Goal: Transaction & Acquisition: Subscribe to service/newsletter

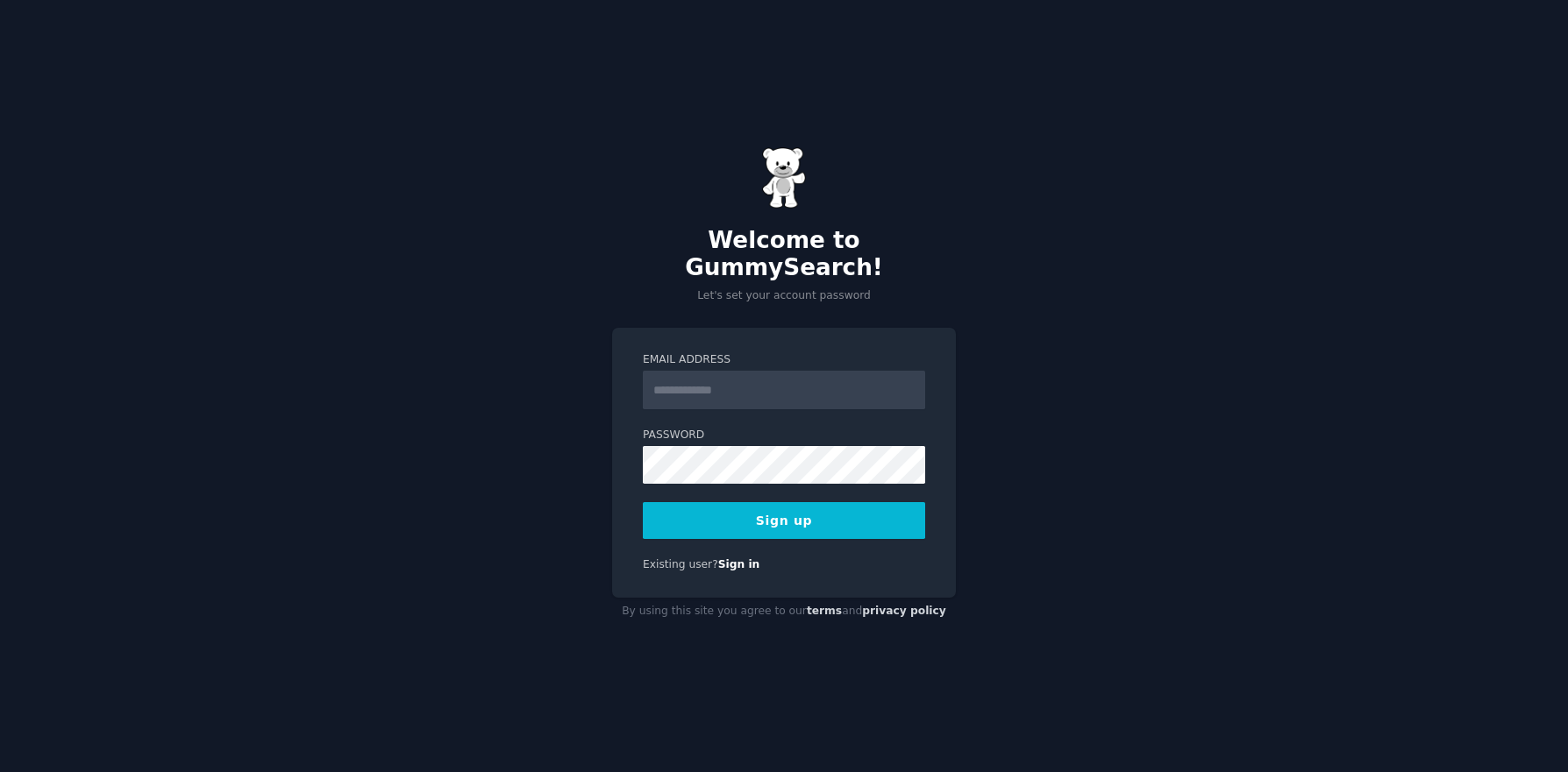
click at [777, 392] on input "Email Address" at bounding box center [783, 389] width 282 height 38
click at [777, 381] on input "Email Address" at bounding box center [783, 389] width 282 height 38
type input "**********"
click at [642, 502] on button "Sign up" at bounding box center [783, 520] width 282 height 37
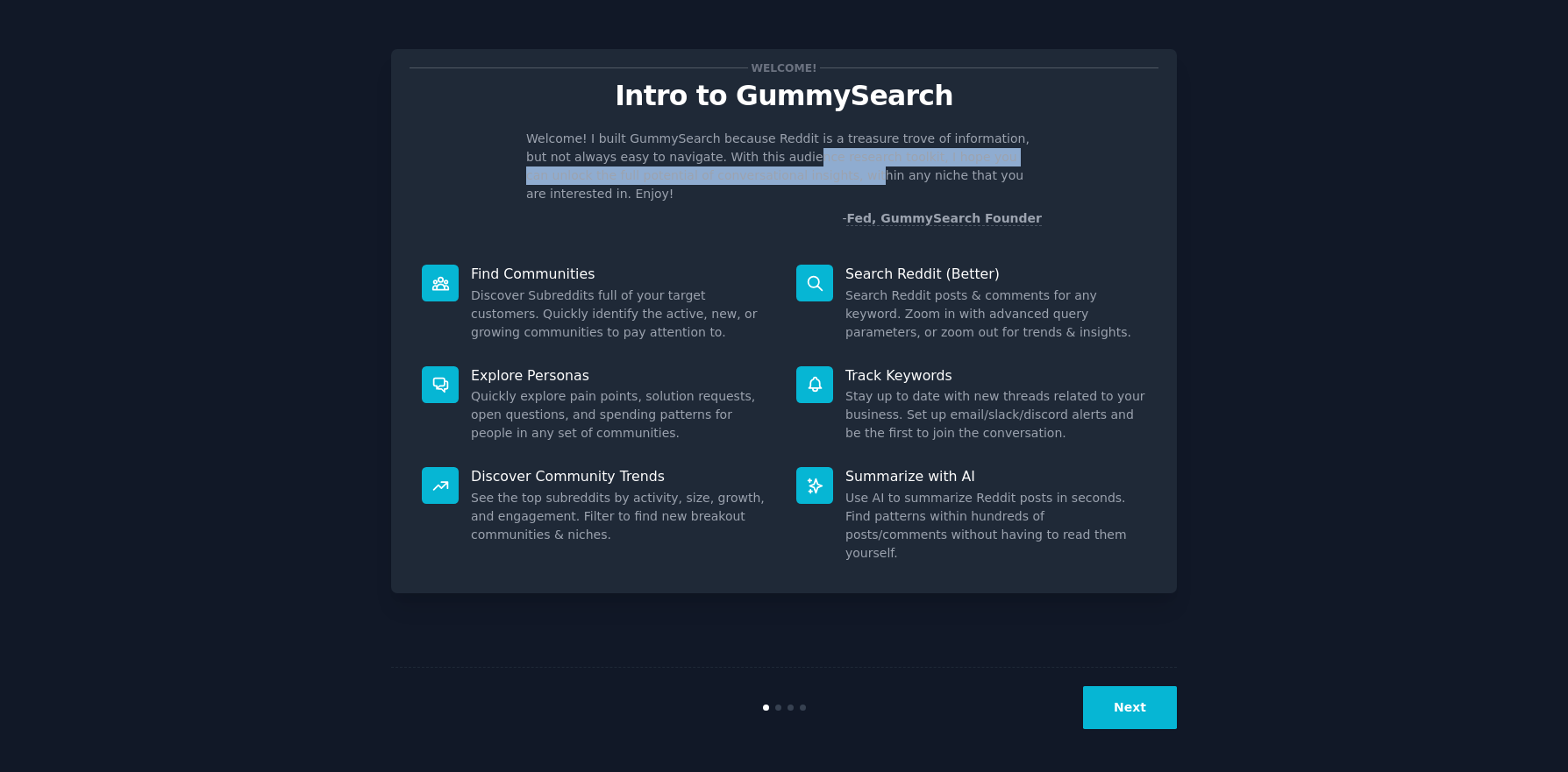
drag, startPoint x: 738, startPoint y: 164, endPoint x: 739, endPoint y: 174, distance: 10.0
click at [739, 174] on p "Welcome! I built GummySearch because Reddit is a treasure trove of information,…" at bounding box center [784, 167] width 516 height 74
drag, startPoint x: 713, startPoint y: 175, endPoint x: 680, endPoint y: 160, distance: 36.2
click at [680, 160] on p "Welcome! I built GummySearch because Reddit is a treasure trove of information,…" at bounding box center [784, 167] width 516 height 74
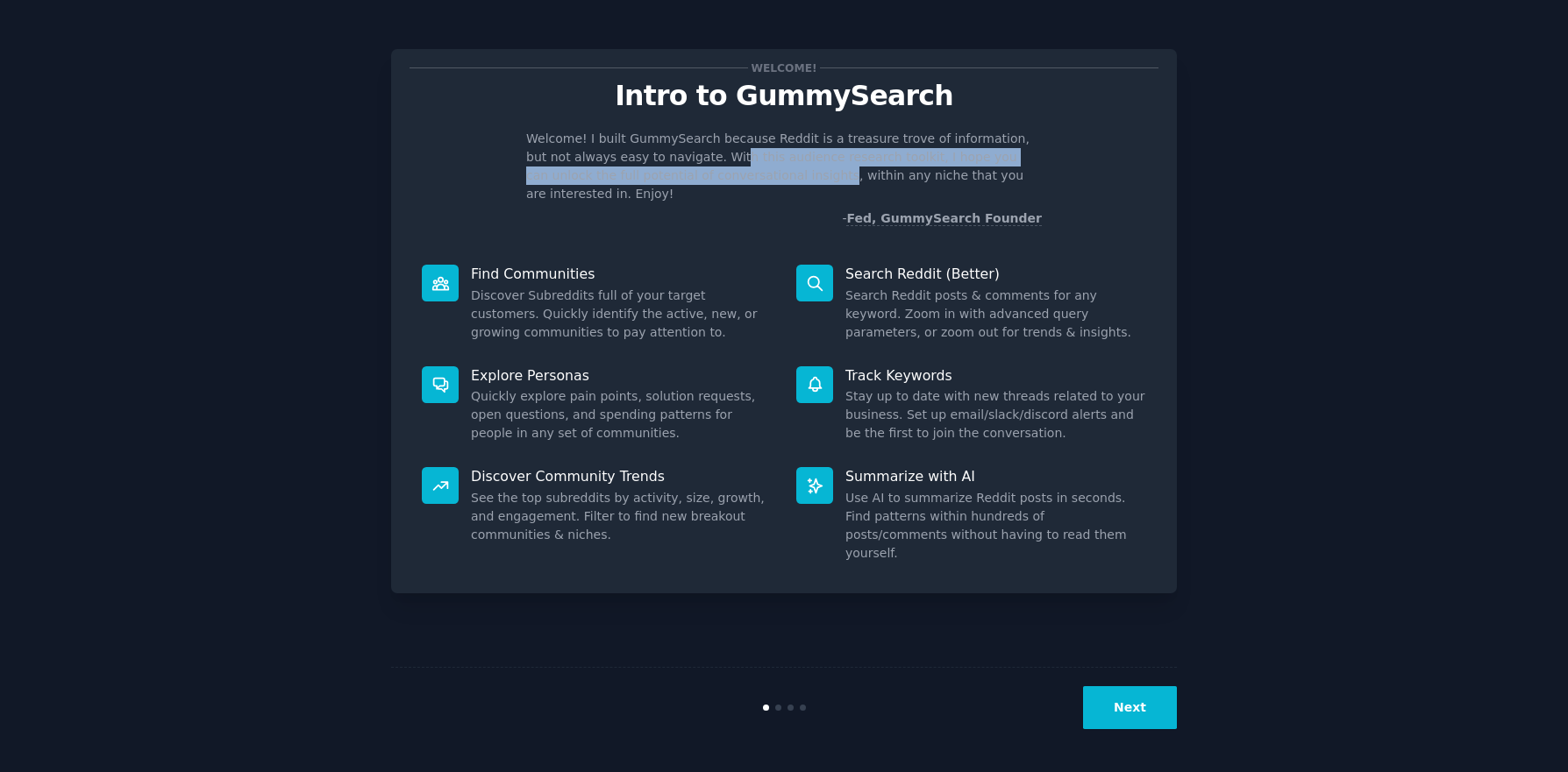
click at [680, 160] on p "Welcome! I built GummySearch because Reddit is a treasure trove of information,…" at bounding box center [784, 167] width 516 height 74
drag, startPoint x: 680, startPoint y: 160, endPoint x: 729, endPoint y: 169, distance: 49.8
click at [729, 169] on p "Welcome! I built GummySearch because Reddit is a treasure trove of information,…" at bounding box center [784, 167] width 516 height 74
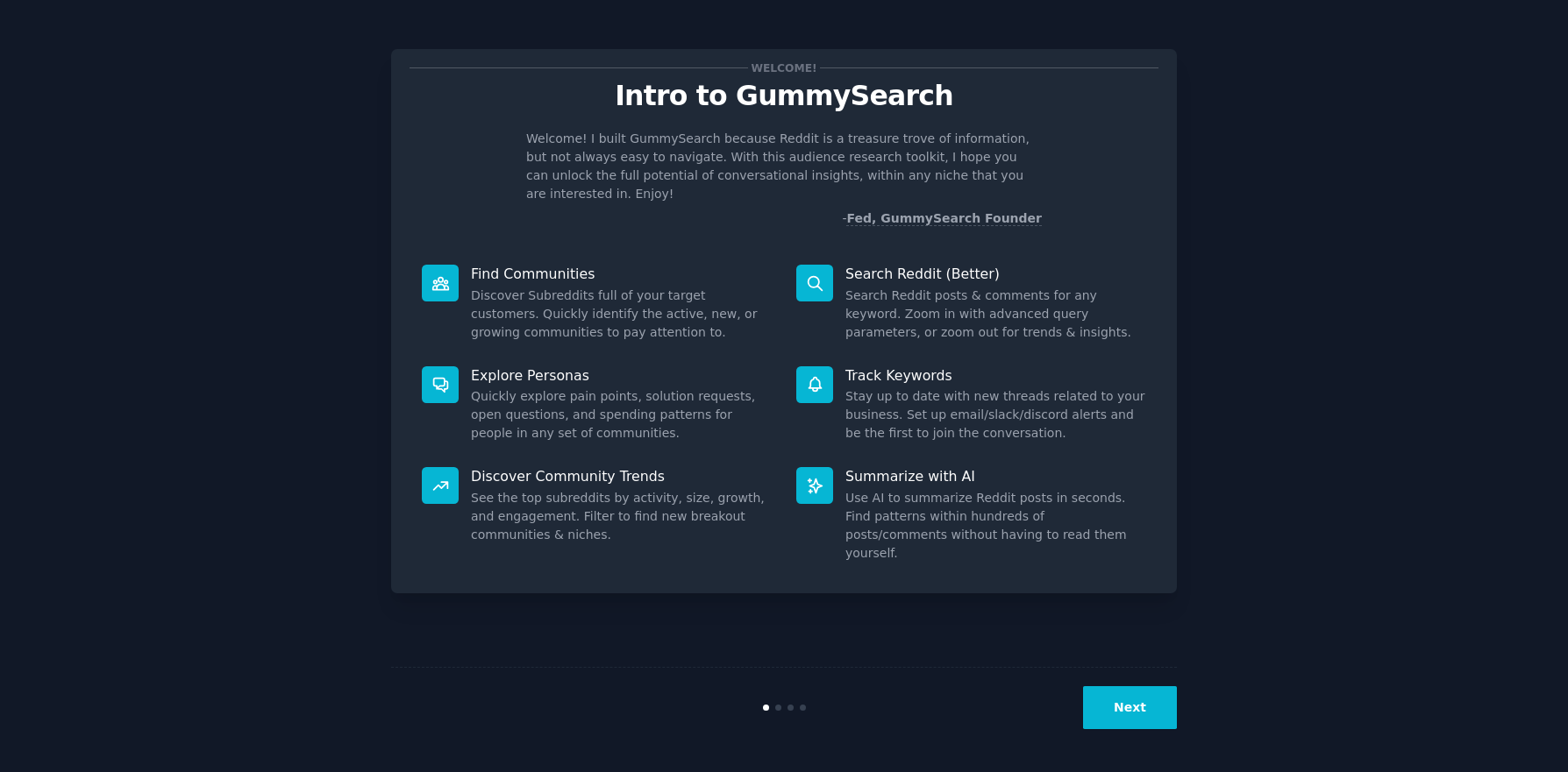
click at [1130, 727] on button "Next" at bounding box center [1130, 708] width 94 height 43
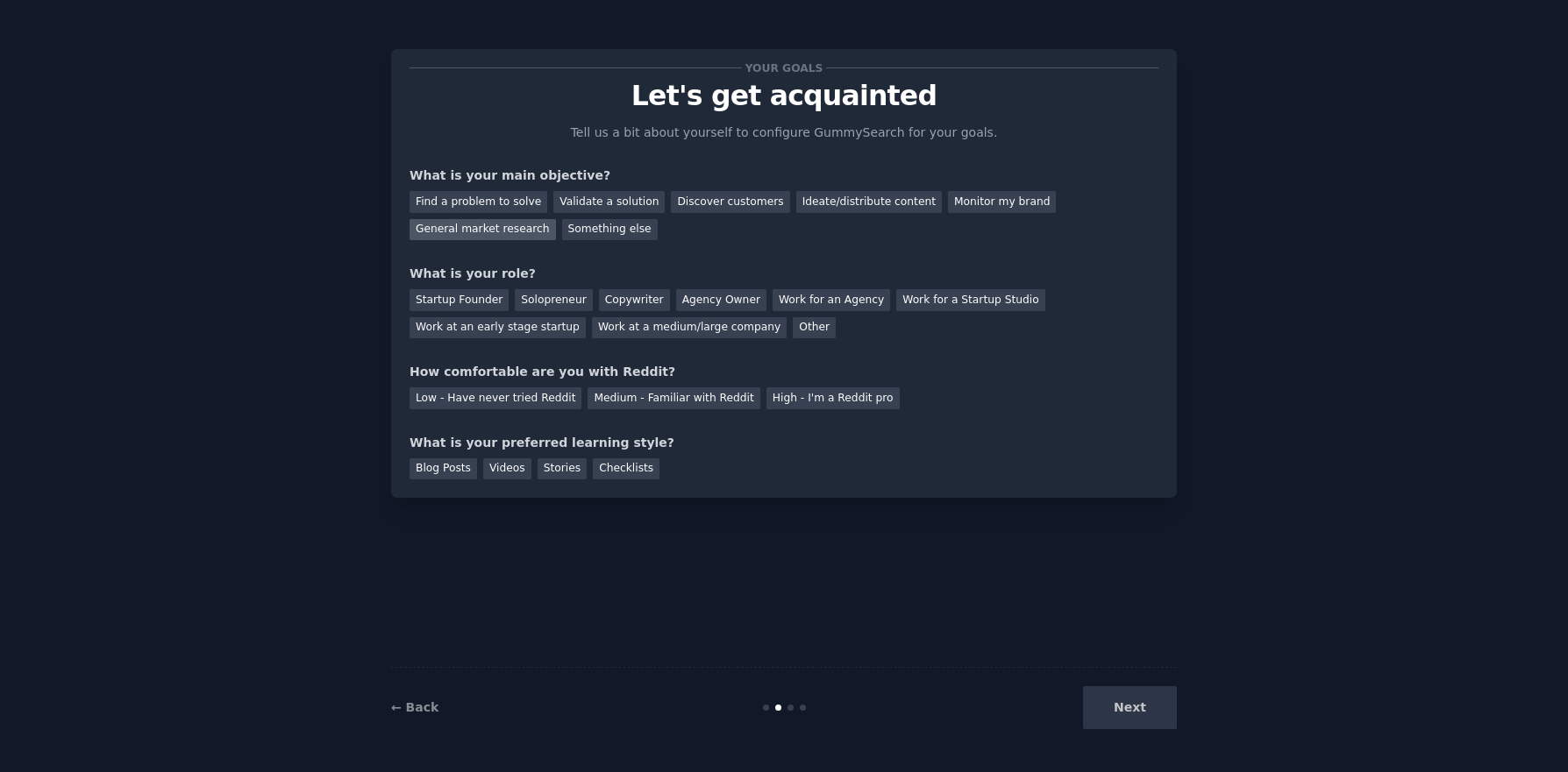
click at [556, 219] on div "General market research" at bounding box center [483, 230] width 146 height 22
click at [714, 201] on div "Discover customers" at bounding box center [730, 202] width 118 height 22
click at [556, 219] on div "General market research" at bounding box center [483, 230] width 146 height 22
click at [592, 332] on div "Work at a medium/large company" at bounding box center [689, 328] width 195 height 22
click at [798, 337] on div "Startup Founder Solopreneur Copywriter Agency Owner Work for an Agency Work for…" at bounding box center [784, 311] width 749 height 55
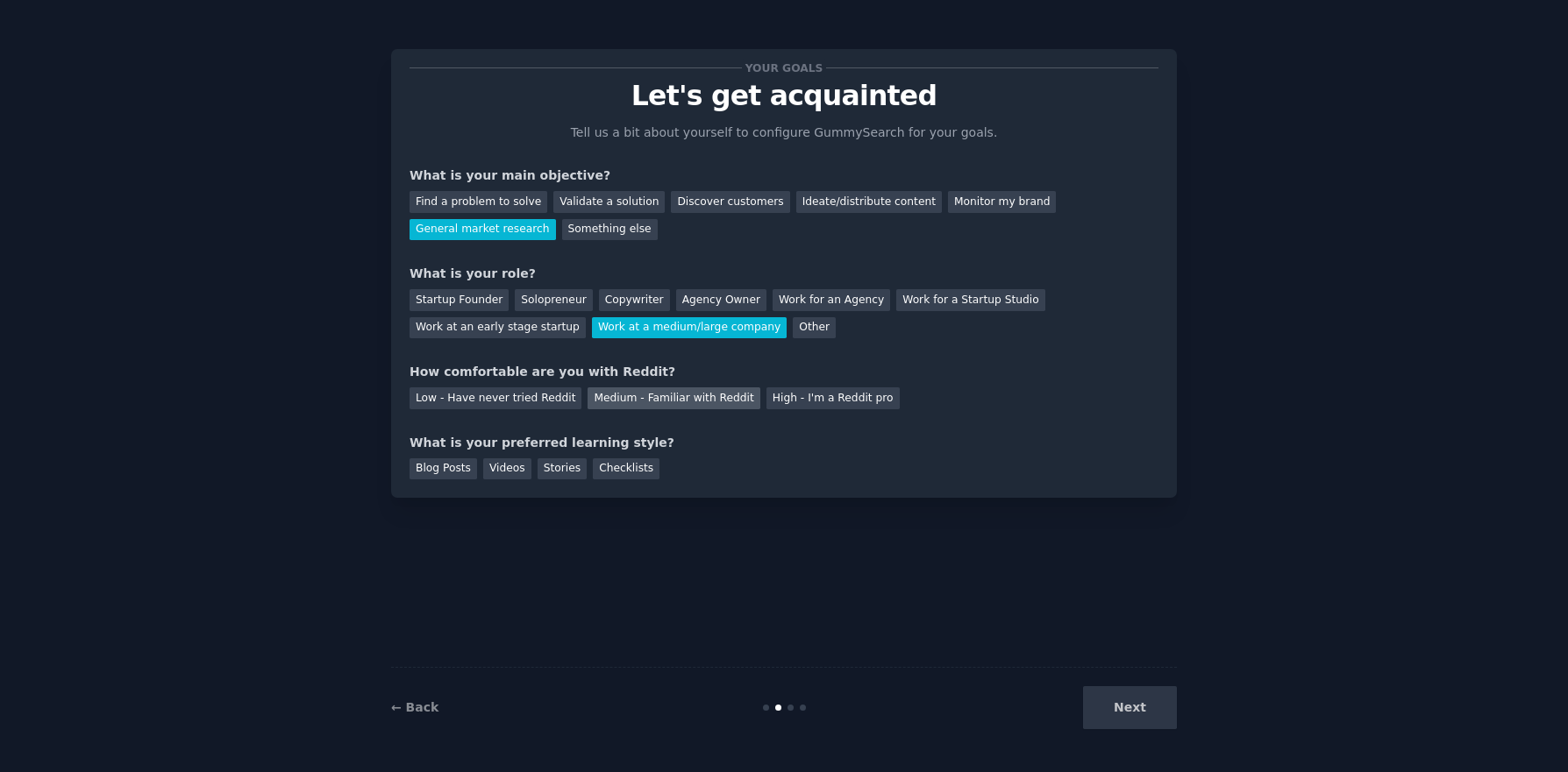
click at [692, 394] on div "Medium - Familiar with Reddit" at bounding box center [673, 398] width 172 height 22
click at [623, 466] on div "Checklists" at bounding box center [625, 469] width 67 height 22
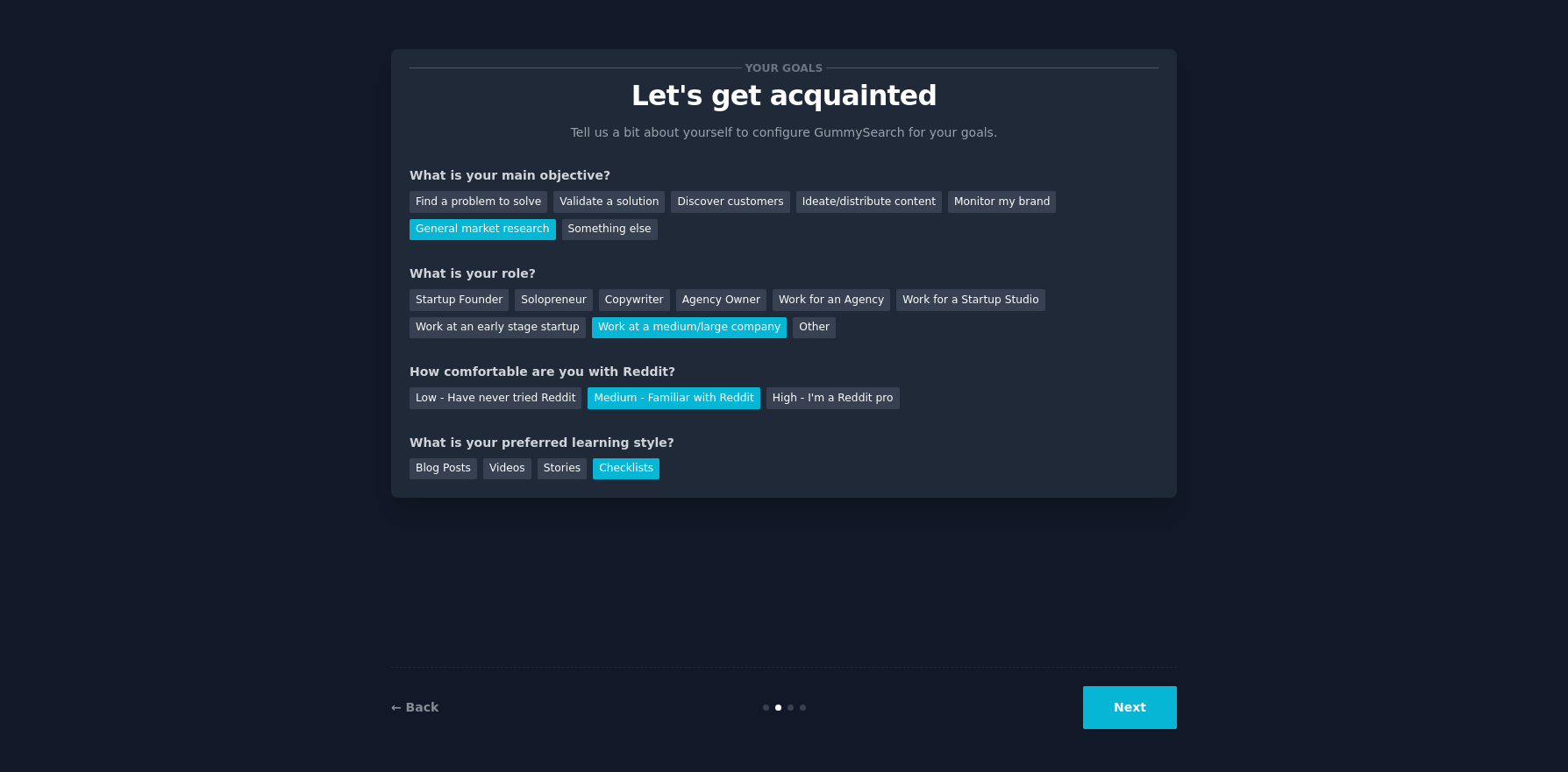
click at [1157, 711] on button "Next" at bounding box center [1130, 708] width 94 height 43
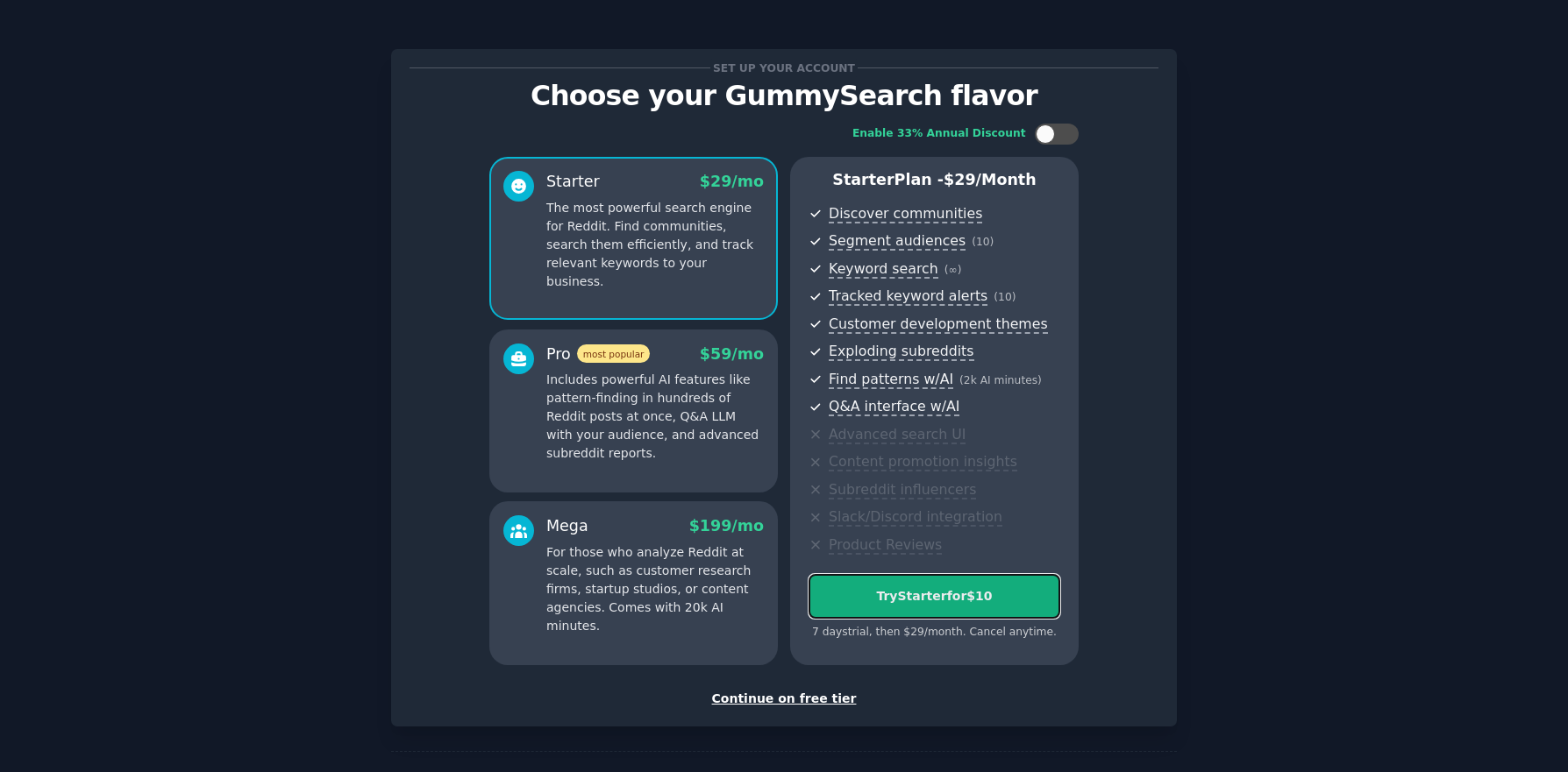
click at [984, 594] on div "Try Starter for $10" at bounding box center [935, 596] width 250 height 19
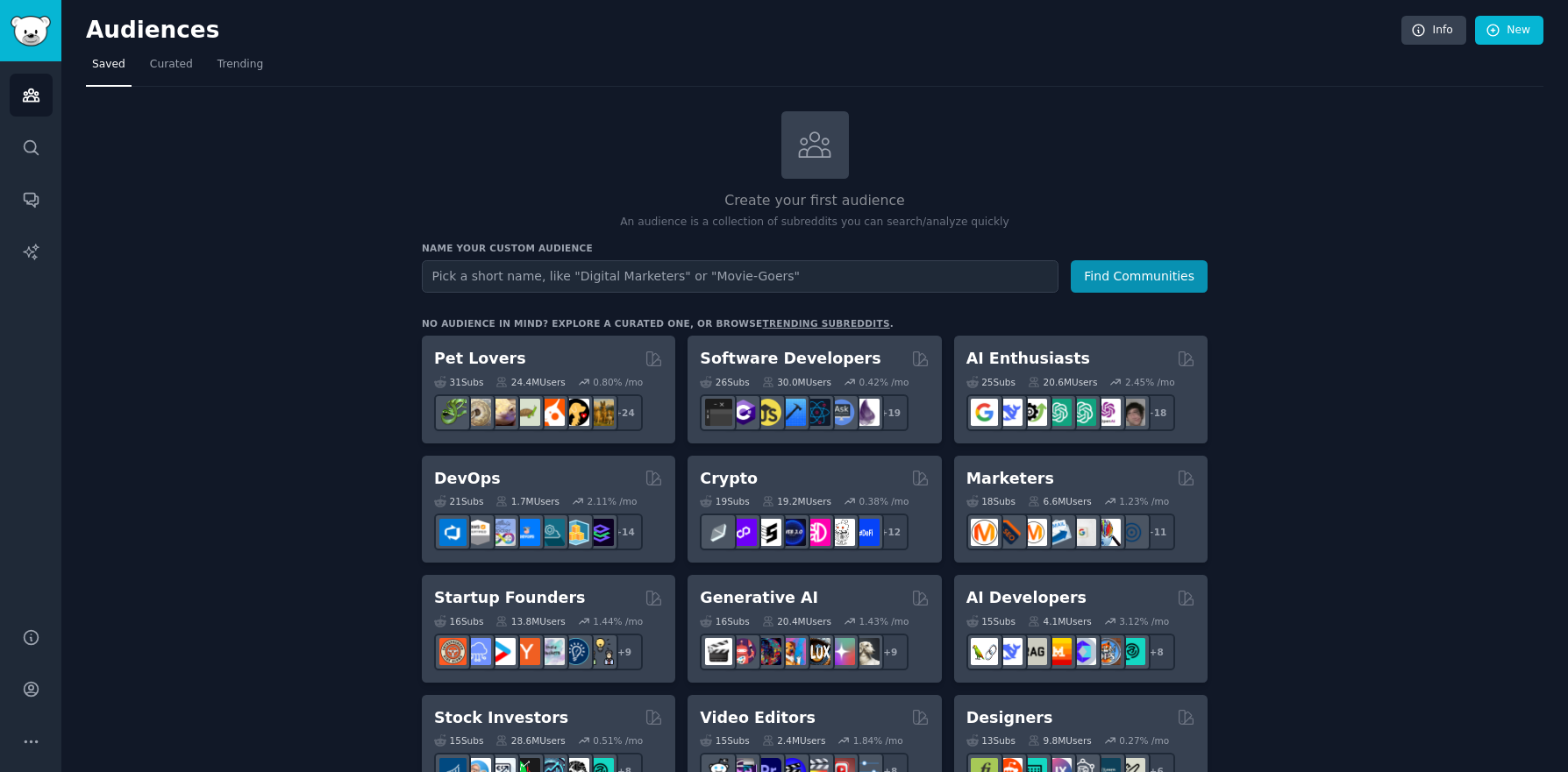
click at [505, 269] on input "text" at bounding box center [739, 276] width 637 height 32
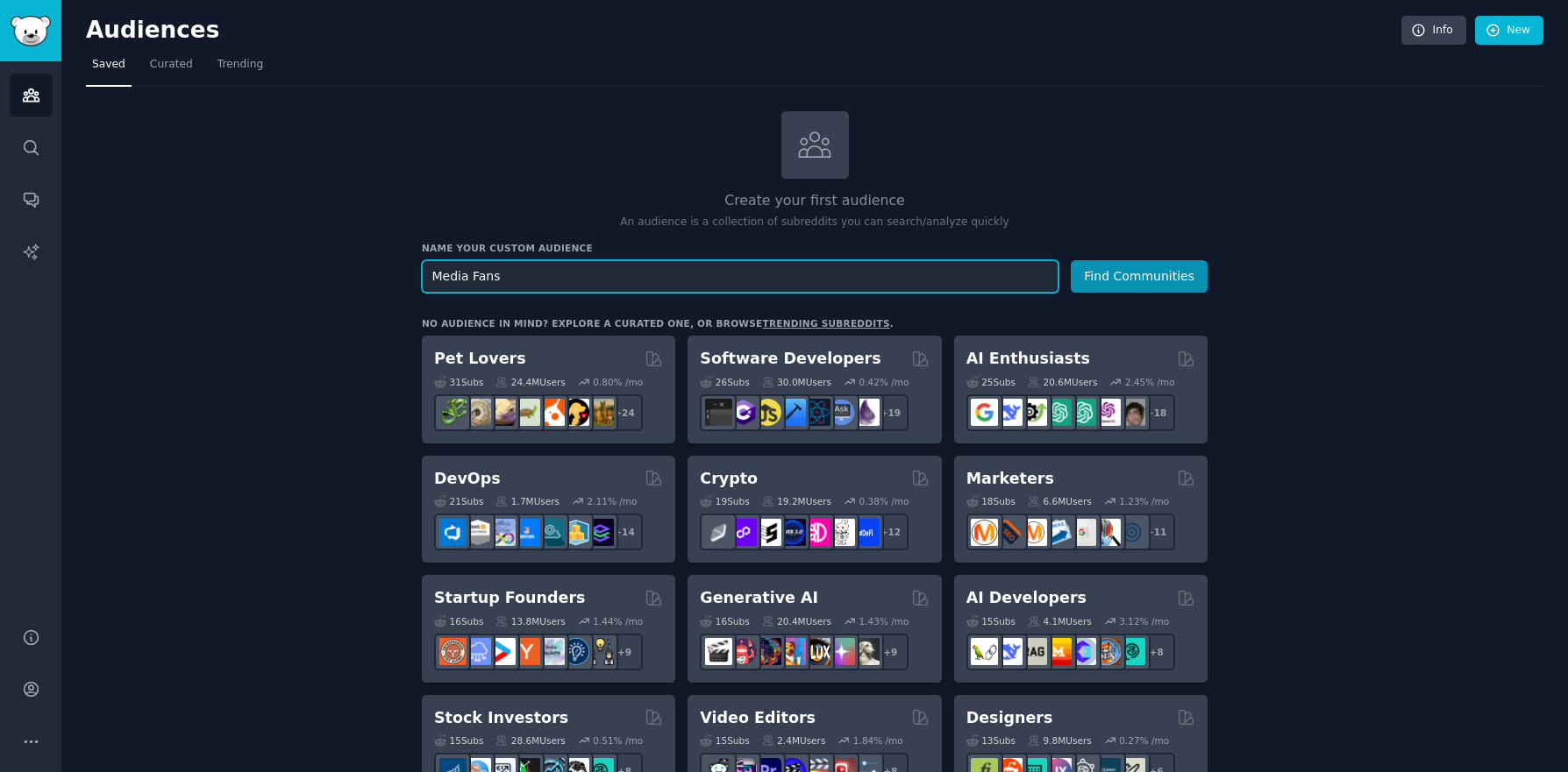
type input "Media Fans"
click at [1071, 260] on button "Find Communities" at bounding box center [1139, 276] width 137 height 32
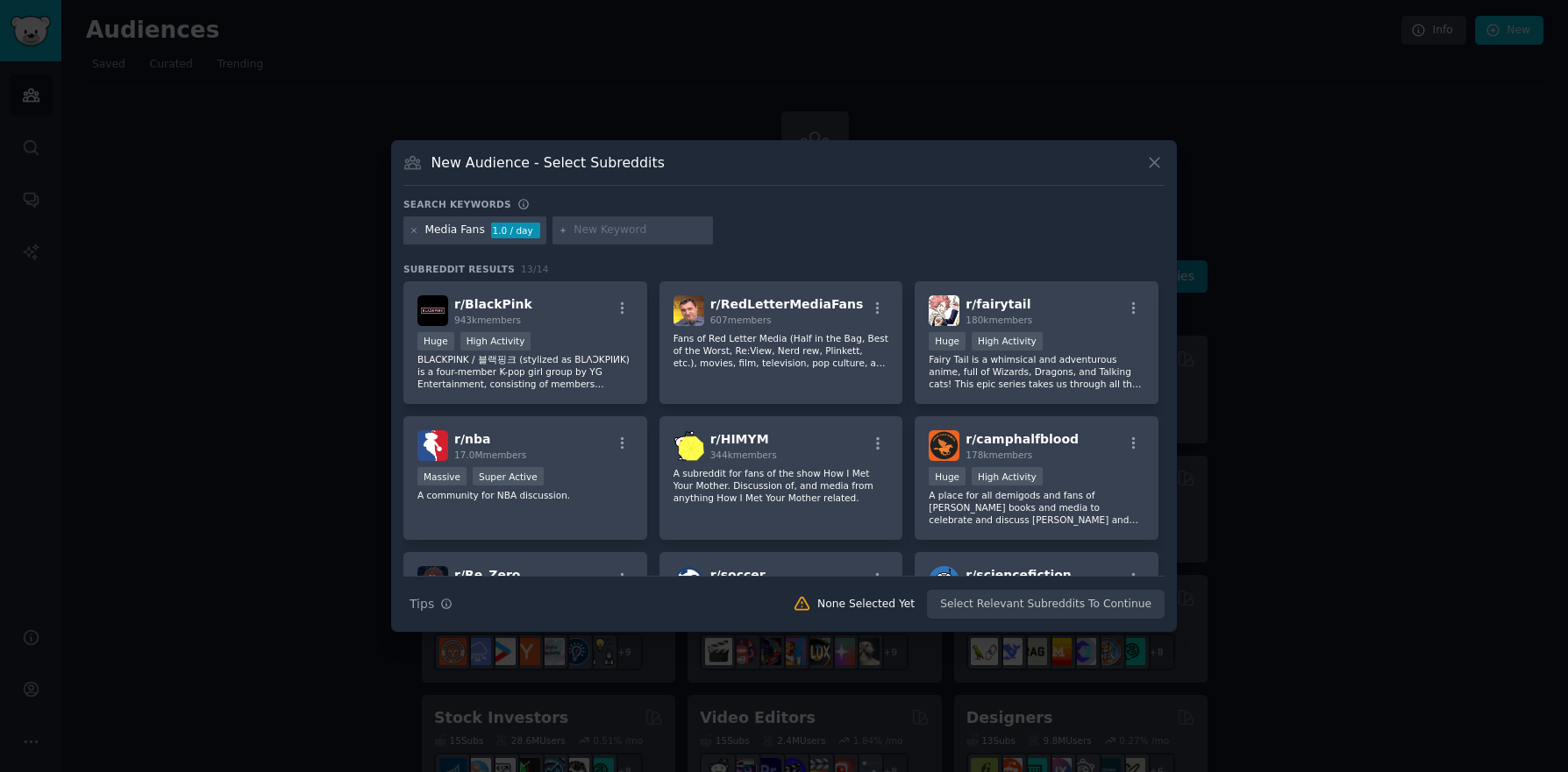
click at [610, 231] on input "text" at bounding box center [641, 231] width 134 height 16
type input "Movie fans"
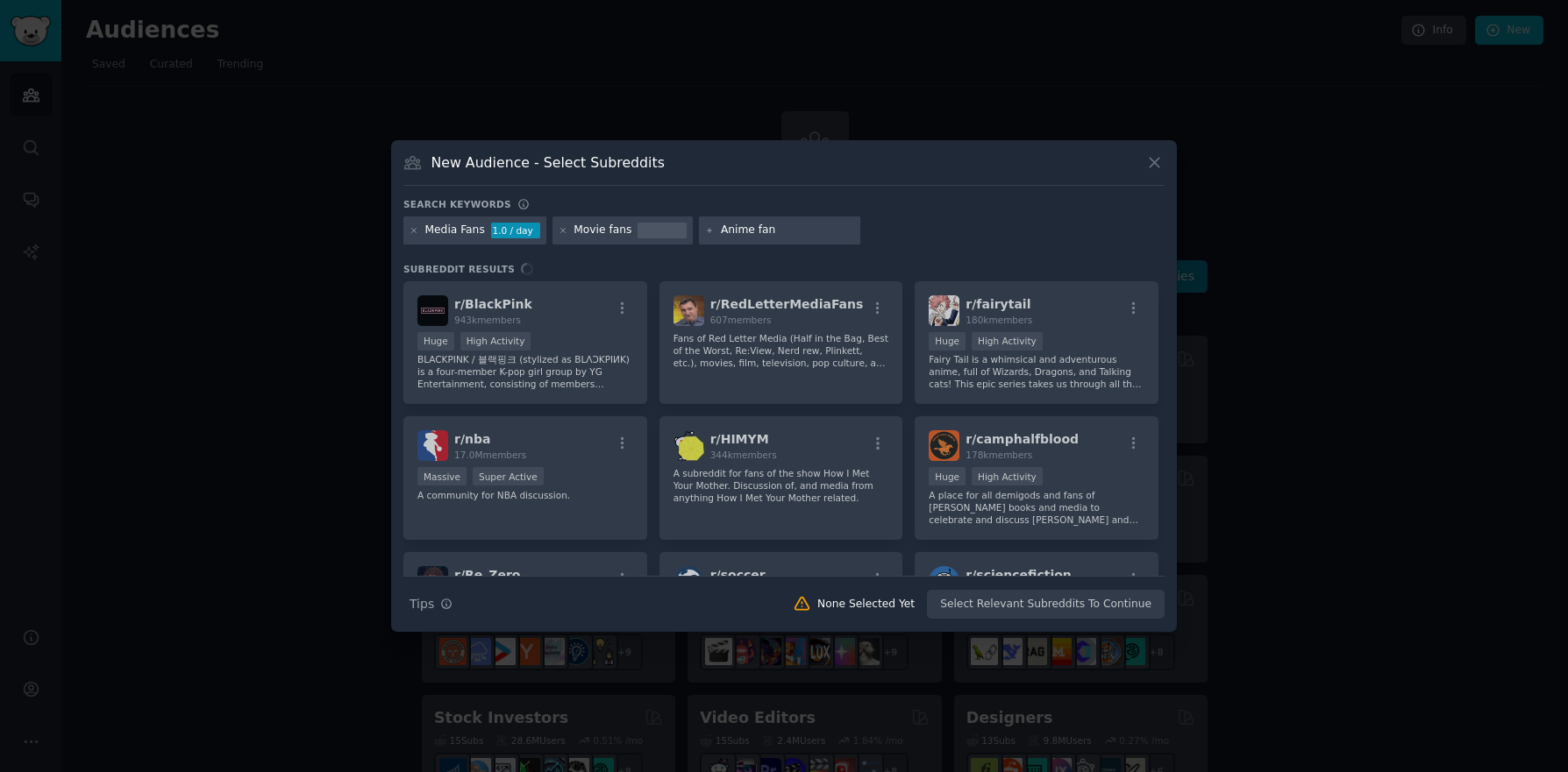
type input "Anime fans"
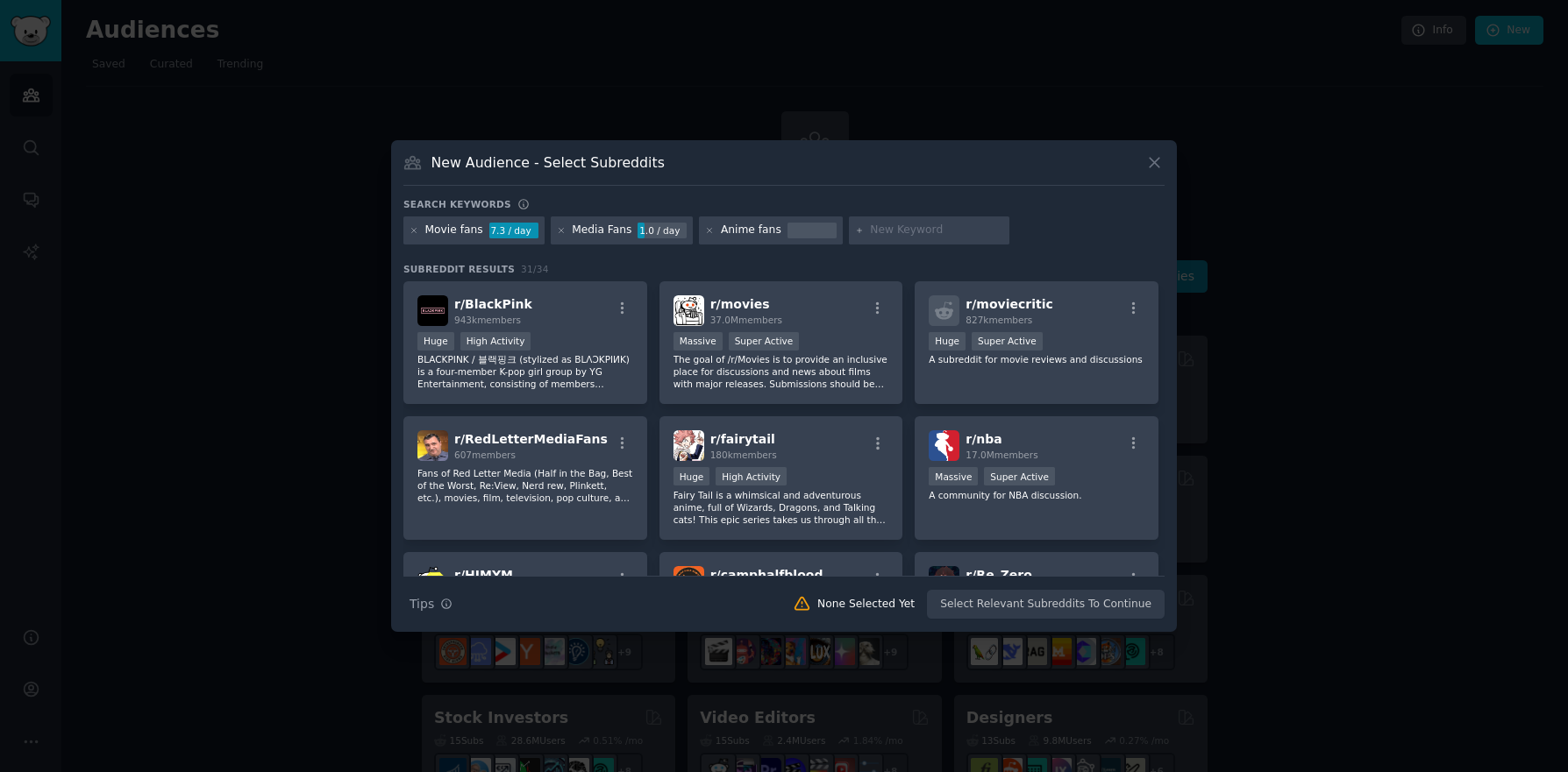
type input "T"
type input "Animated series fans"
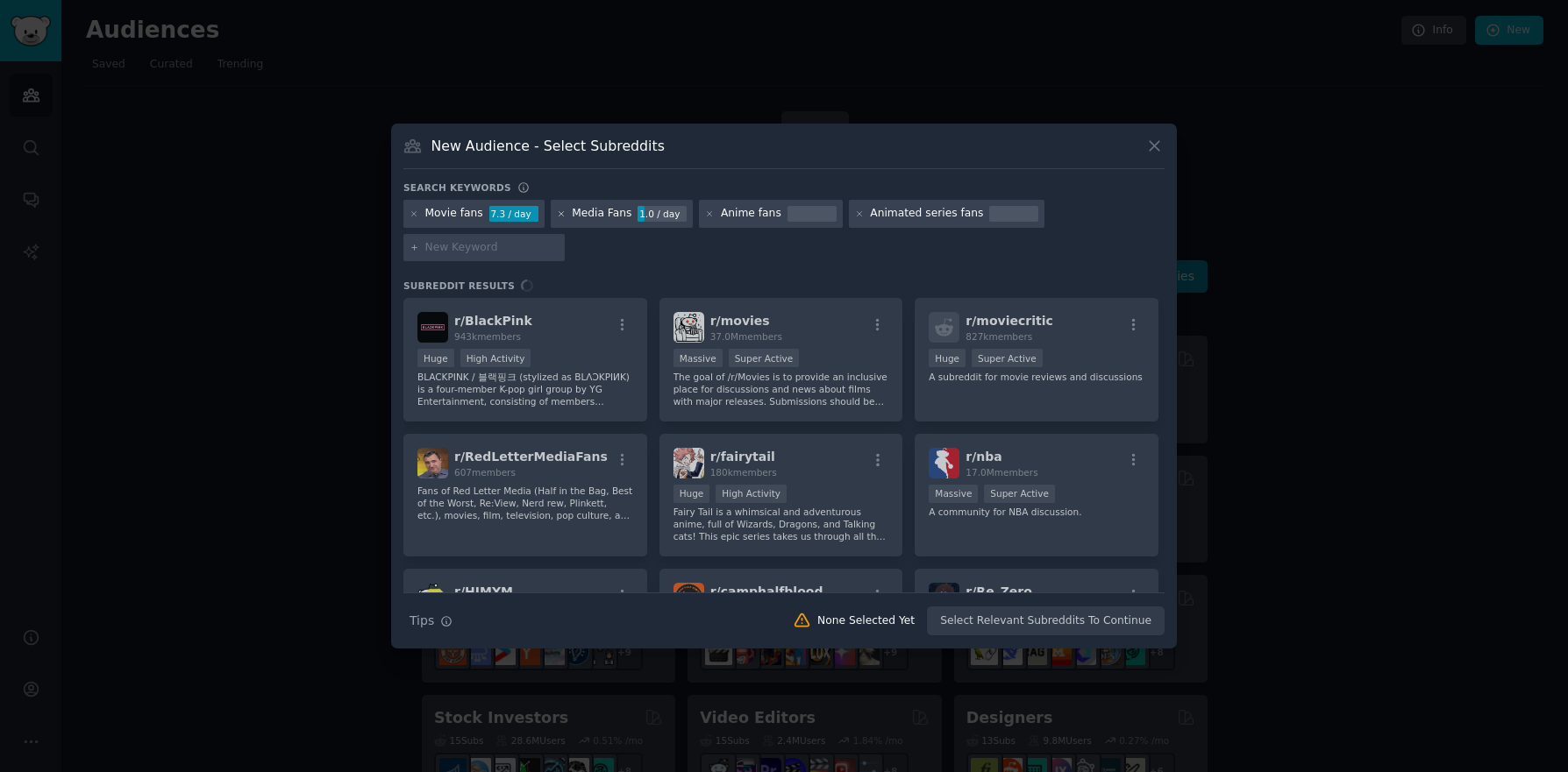
click at [559, 213] on icon at bounding box center [560, 213] width 4 height 4
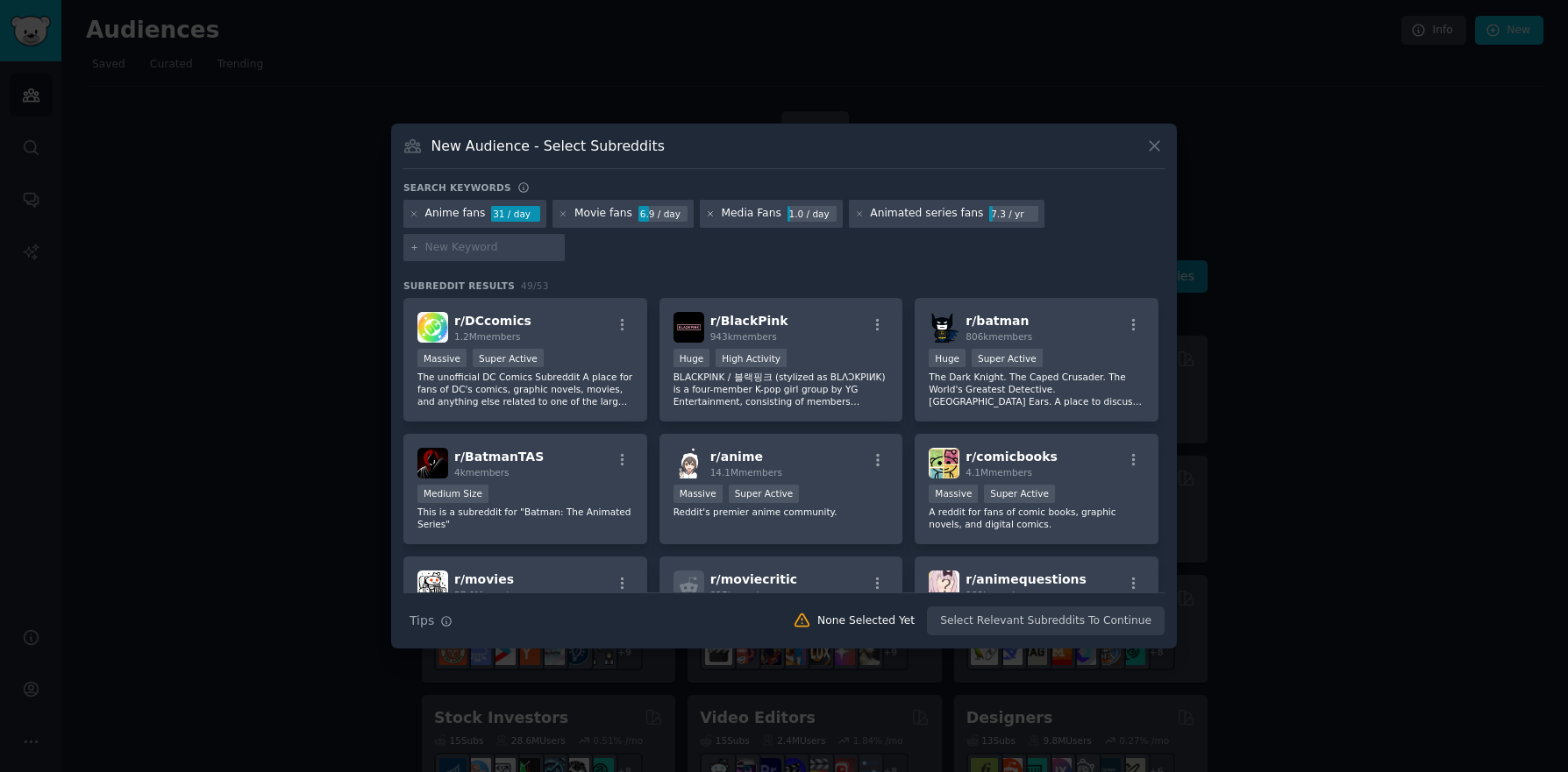
click at [706, 211] on icon at bounding box center [710, 214] width 10 height 10
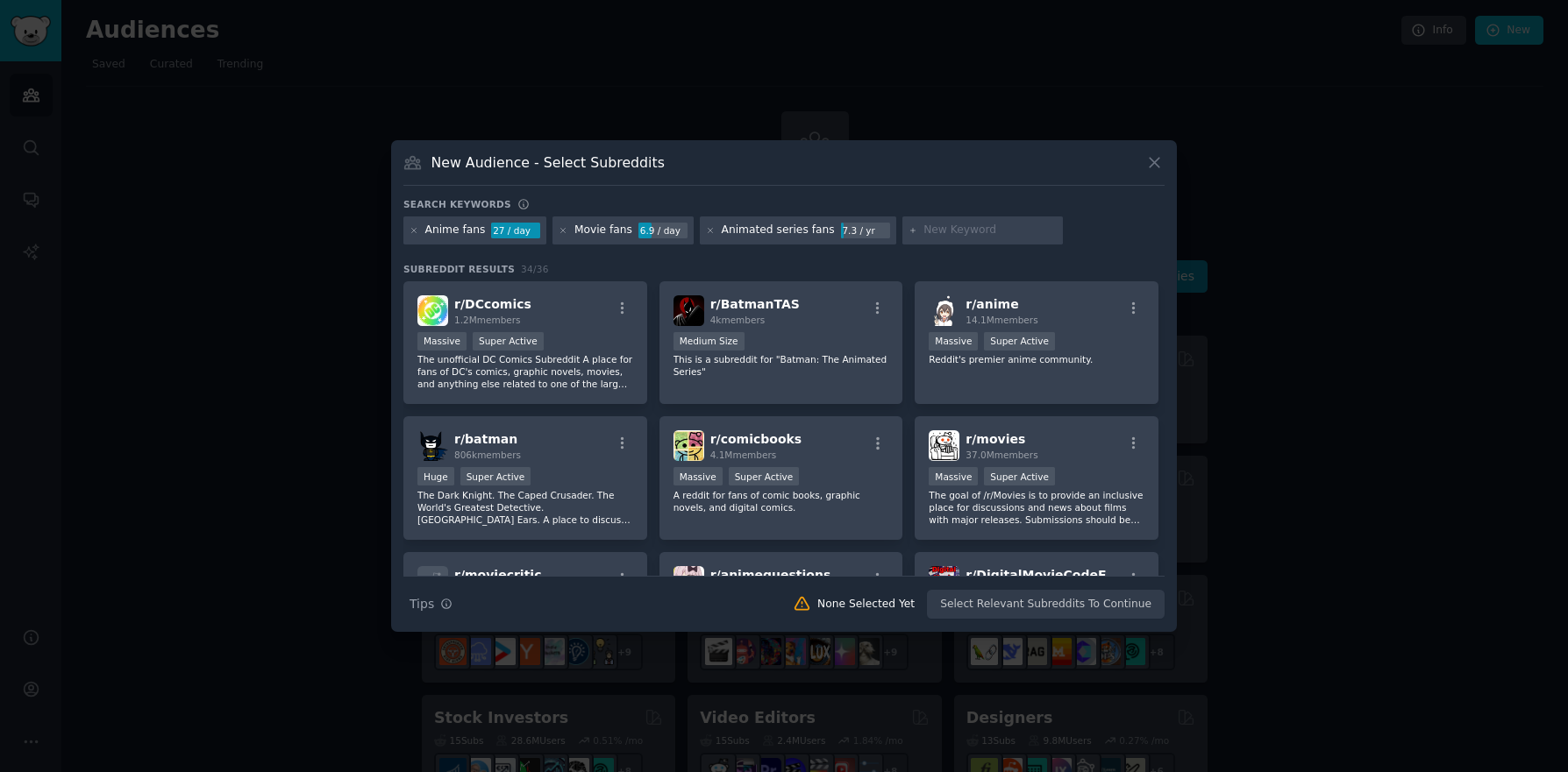
click at [974, 234] on input "text" at bounding box center [990, 231] width 134 height 16
type input "F"
type input "SciFi fans"
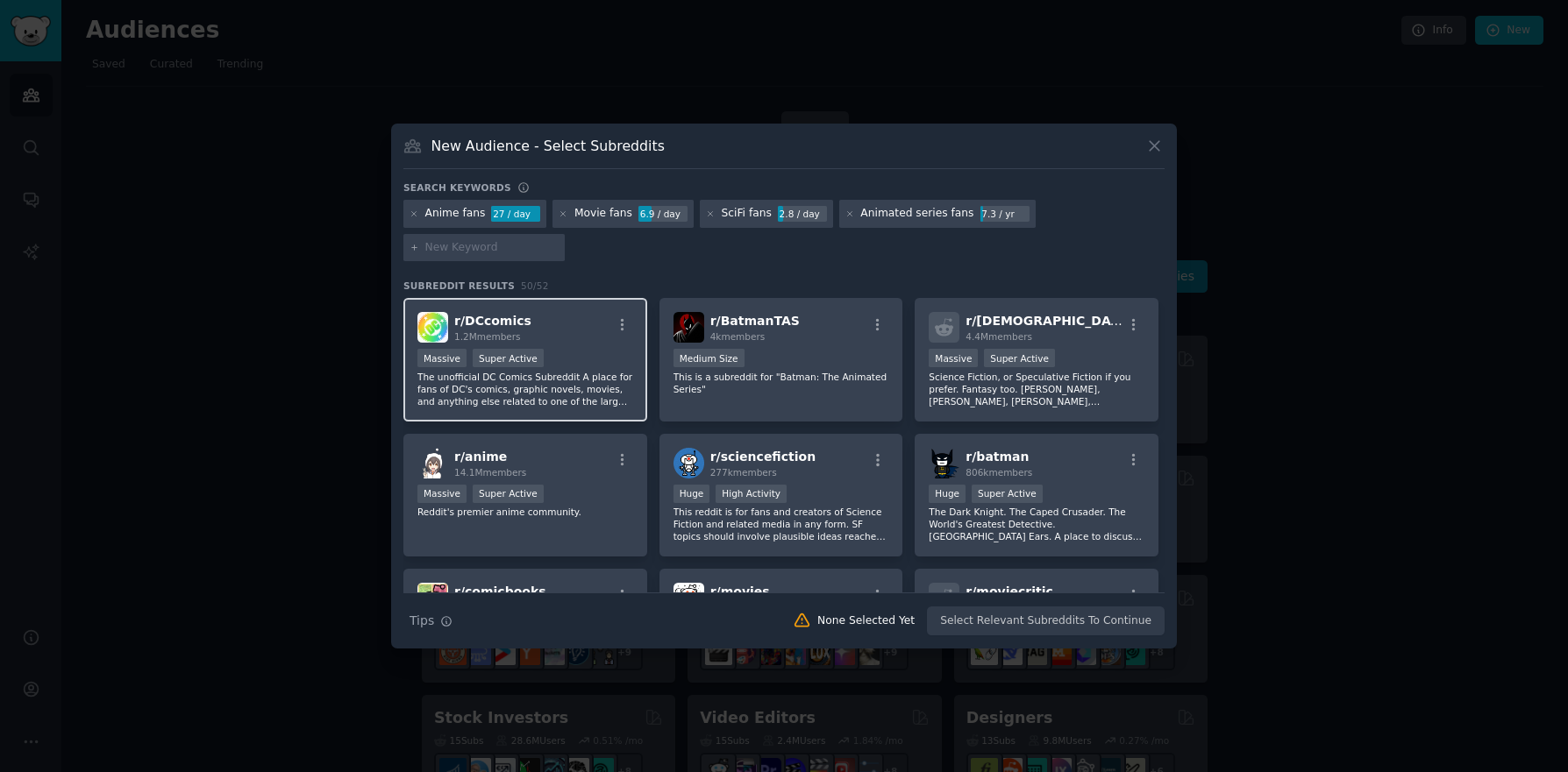
click at [600, 312] on div "r/ DCcomics 1.2M members" at bounding box center [526, 327] width 216 height 30
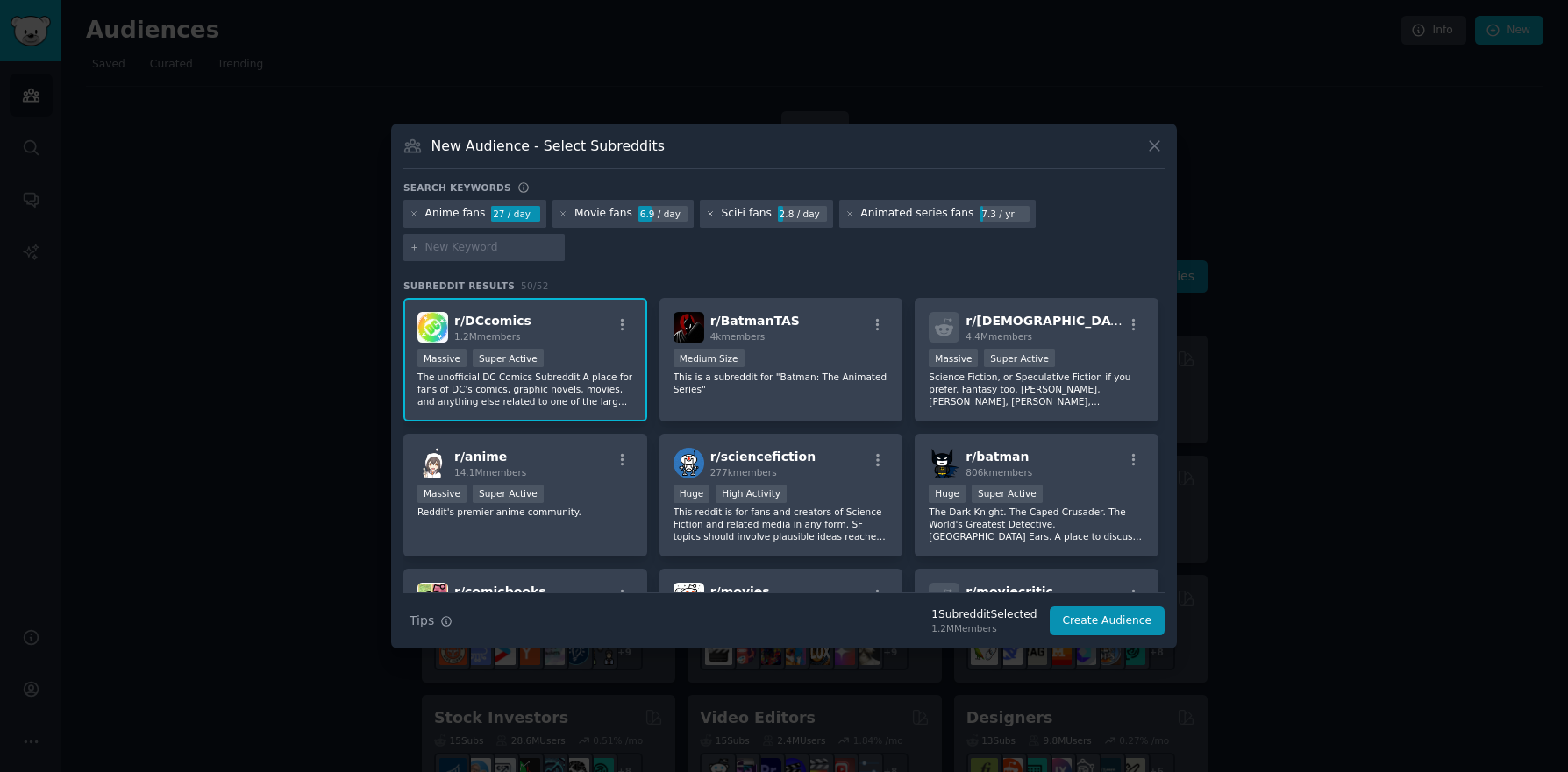
click at [706, 219] on icon at bounding box center [710, 214] width 10 height 10
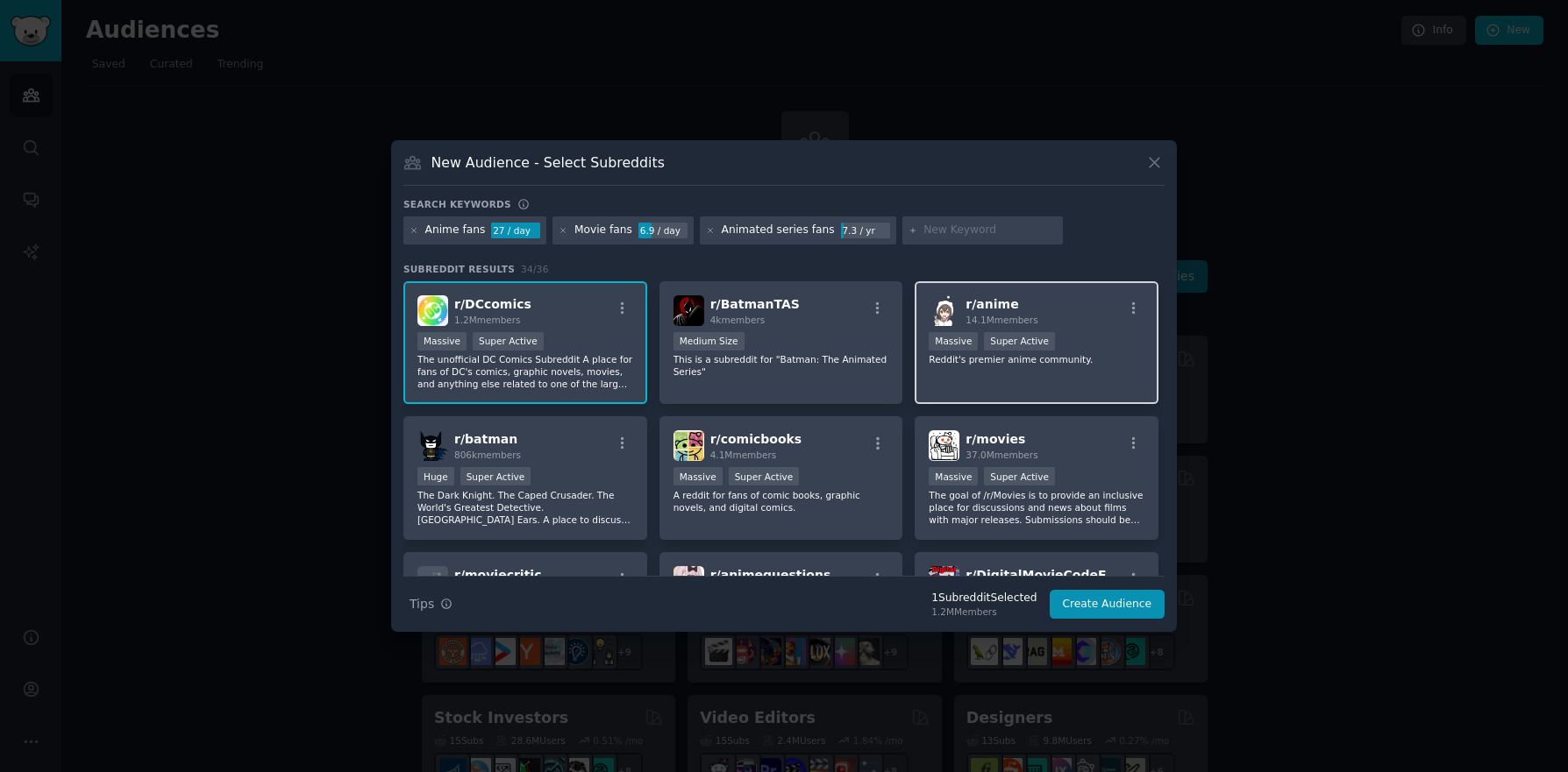
click at [1023, 320] on span "14.1M members" at bounding box center [1001, 320] width 72 height 11
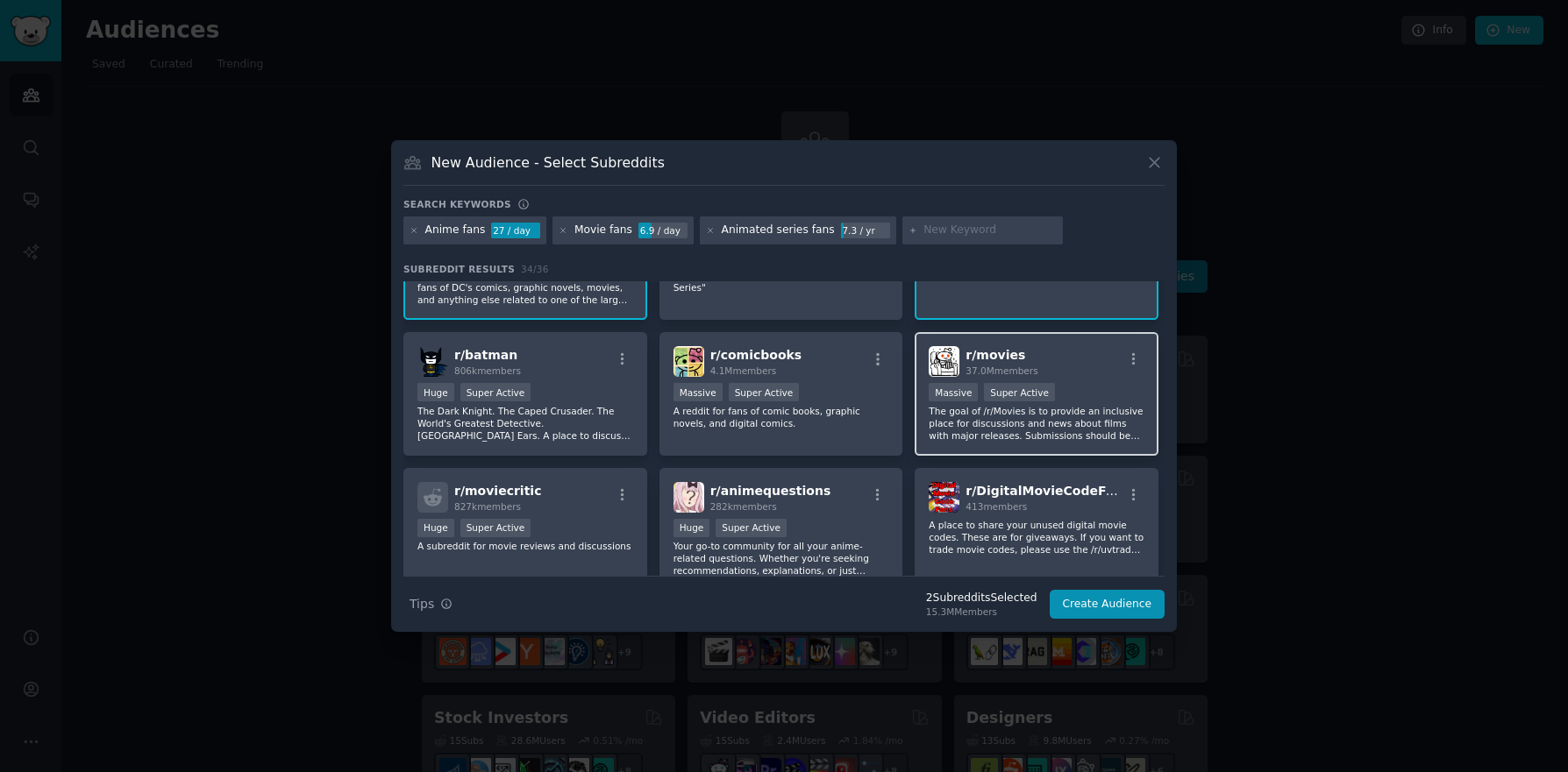
scroll to position [87, 0]
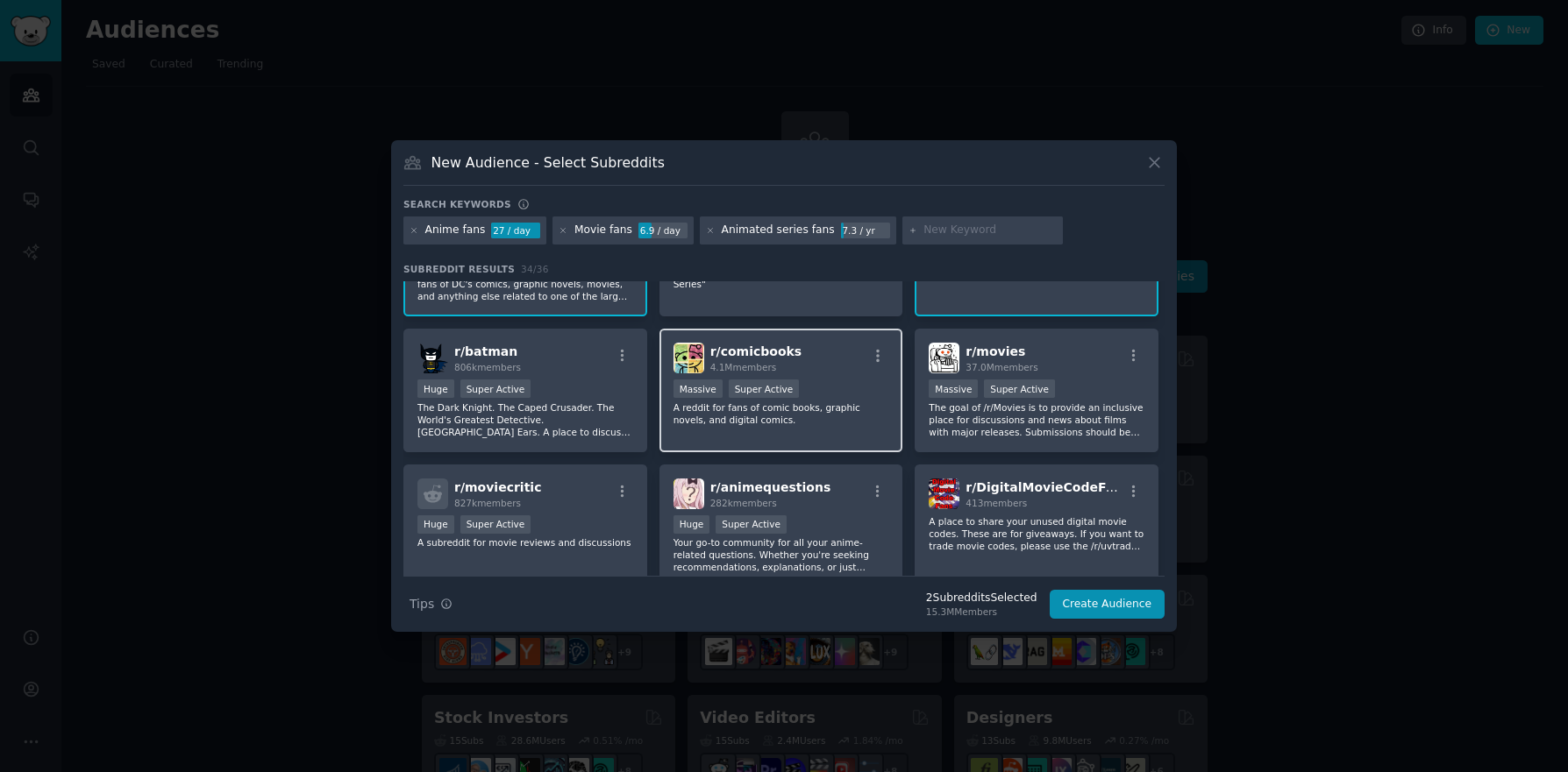
click at [818, 389] on div "Massive Super Active" at bounding box center [781, 390] width 216 height 22
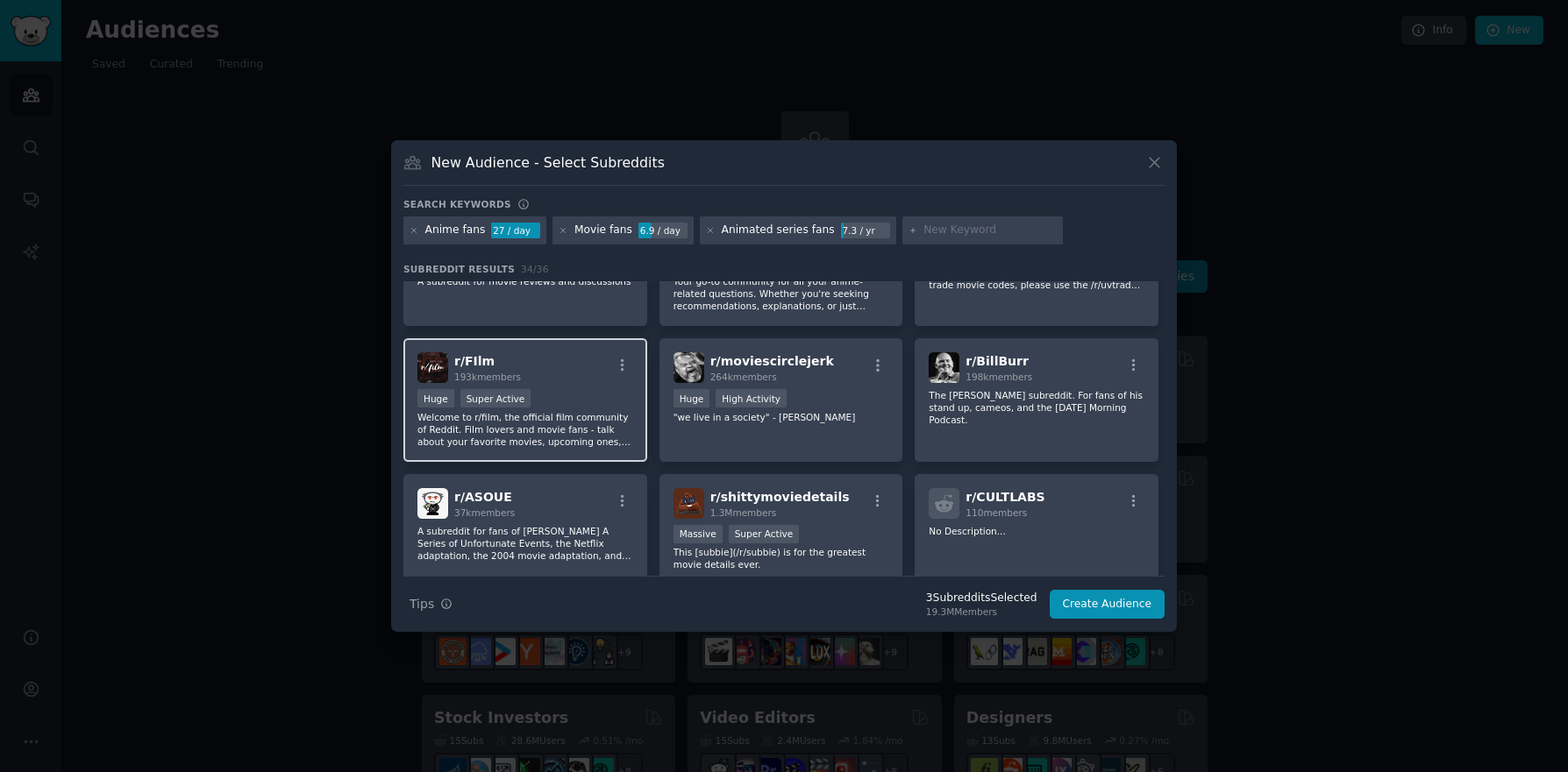
scroll to position [351, 0]
click at [512, 435] on p "Welcome to r/film, the official film community of Reddit. Film lovers and movie…" at bounding box center [526, 427] width 216 height 37
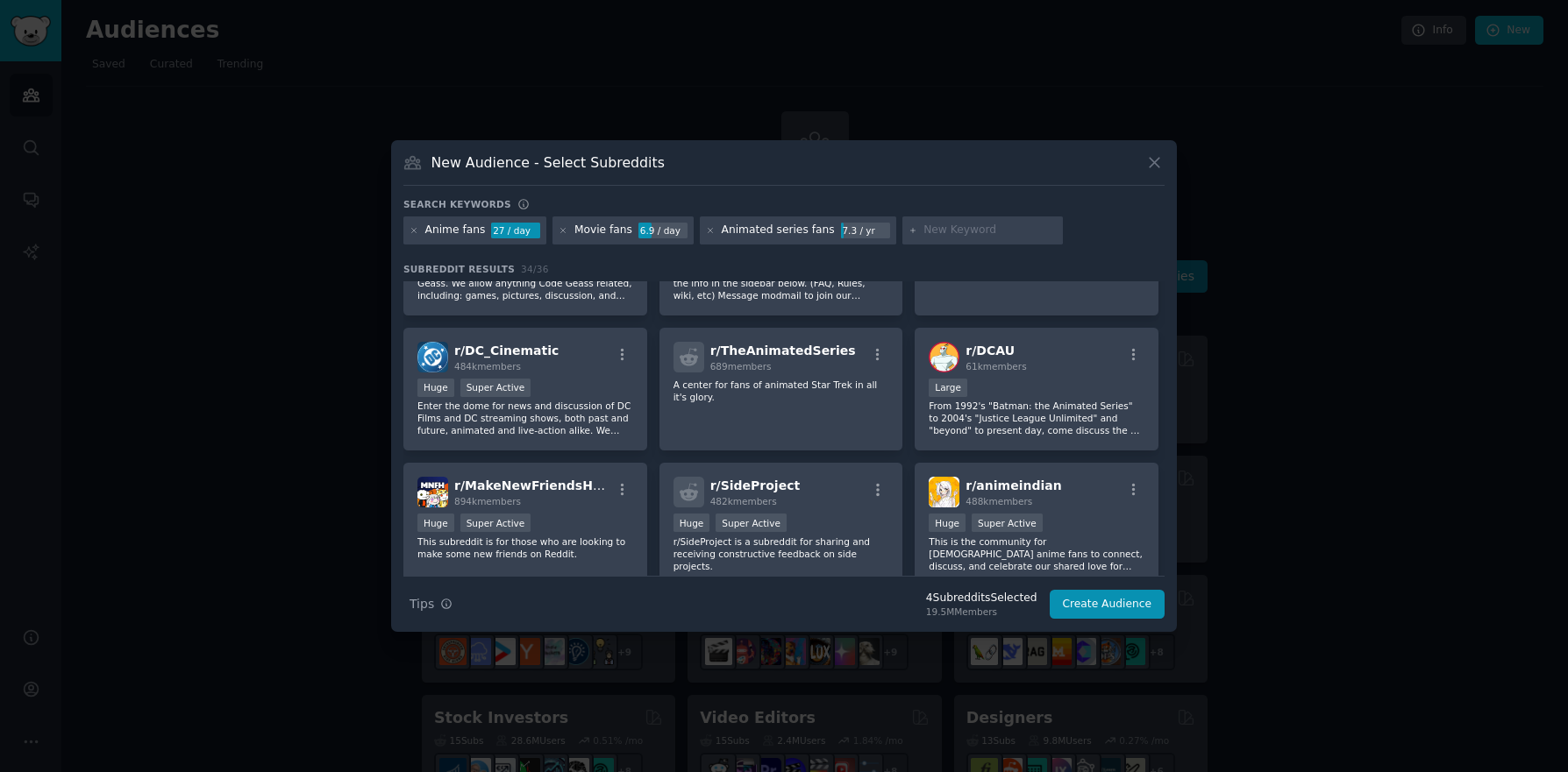
scroll to position [1140, 0]
click at [538, 399] on p "Enter the dome for news and discussion of DC Films and DC streaming shows, both…" at bounding box center [526, 417] width 216 height 37
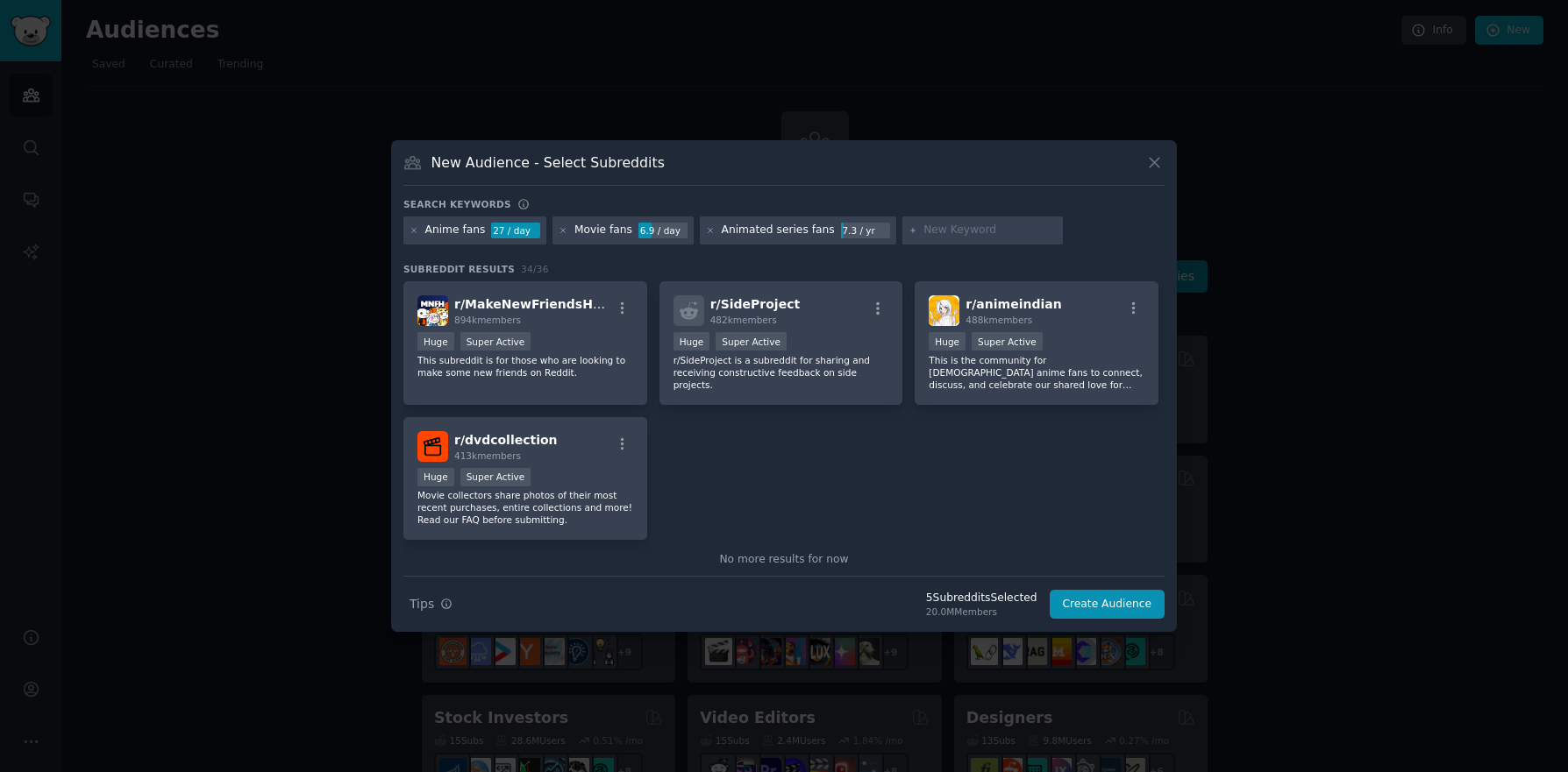
scroll to position [1345, 0]
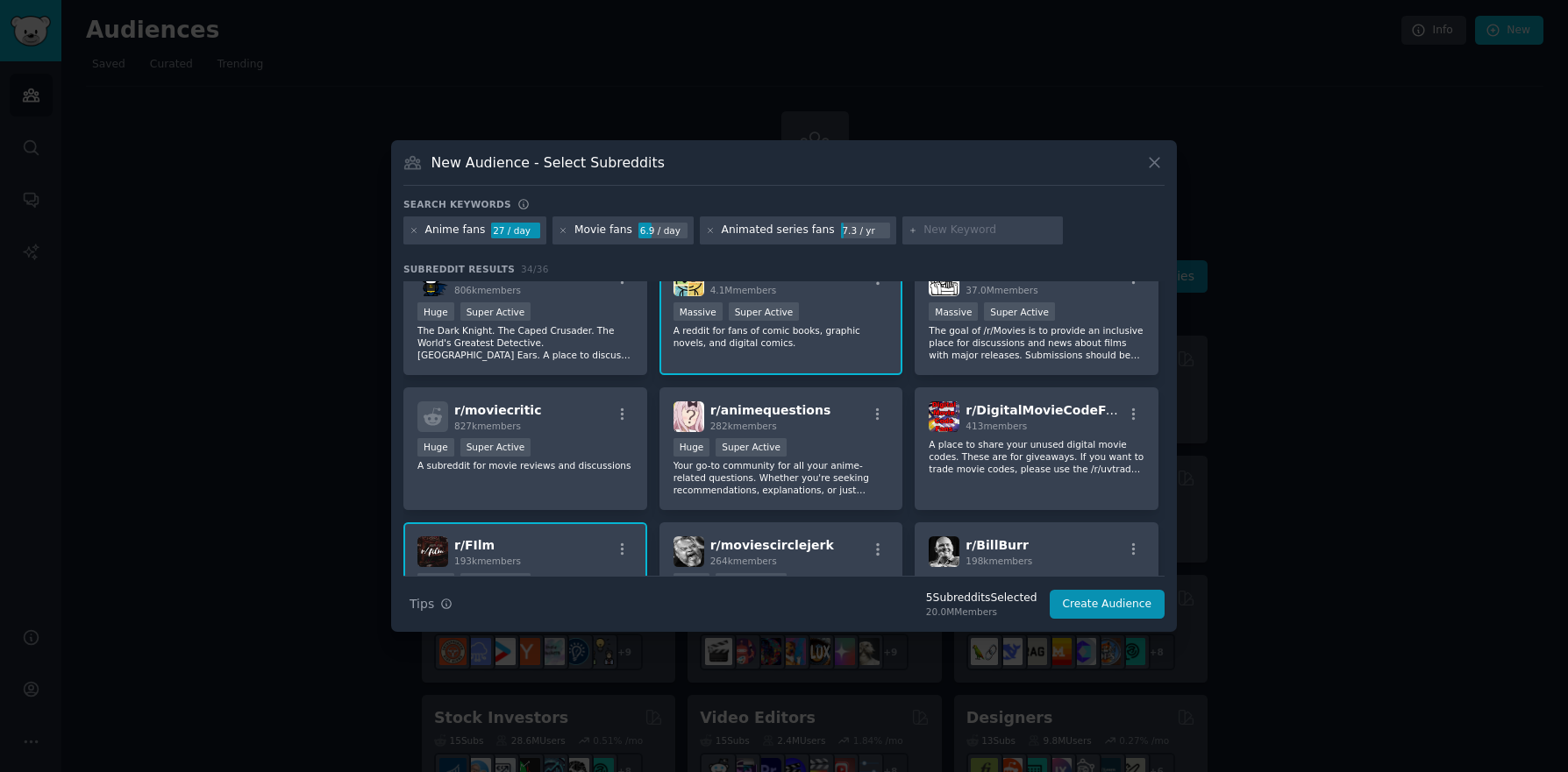
scroll to position [0, 0]
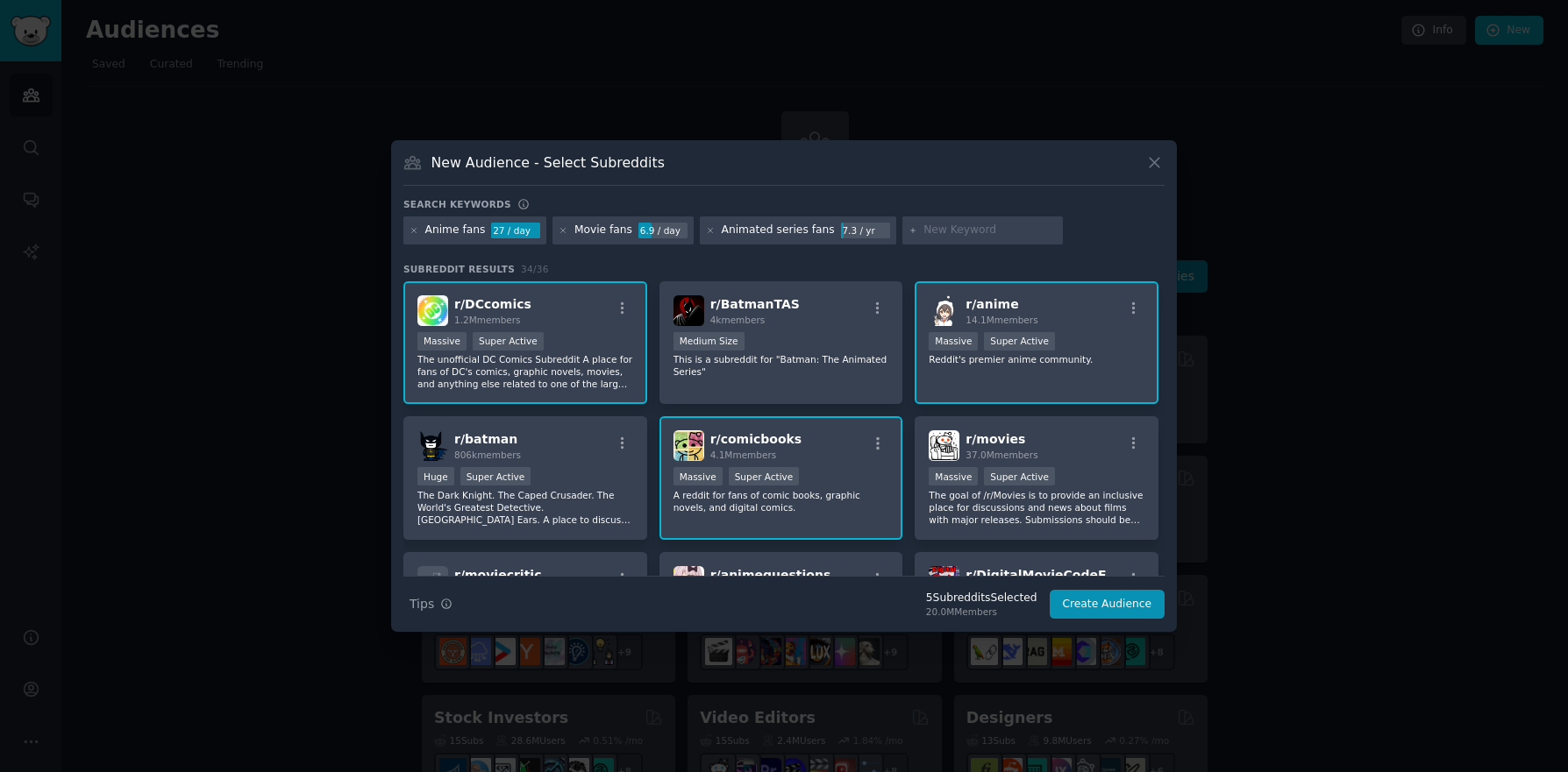
click at [960, 227] on input "text" at bounding box center [990, 231] width 134 height 16
click at [1110, 609] on button "Create Audience" at bounding box center [1107, 604] width 116 height 29
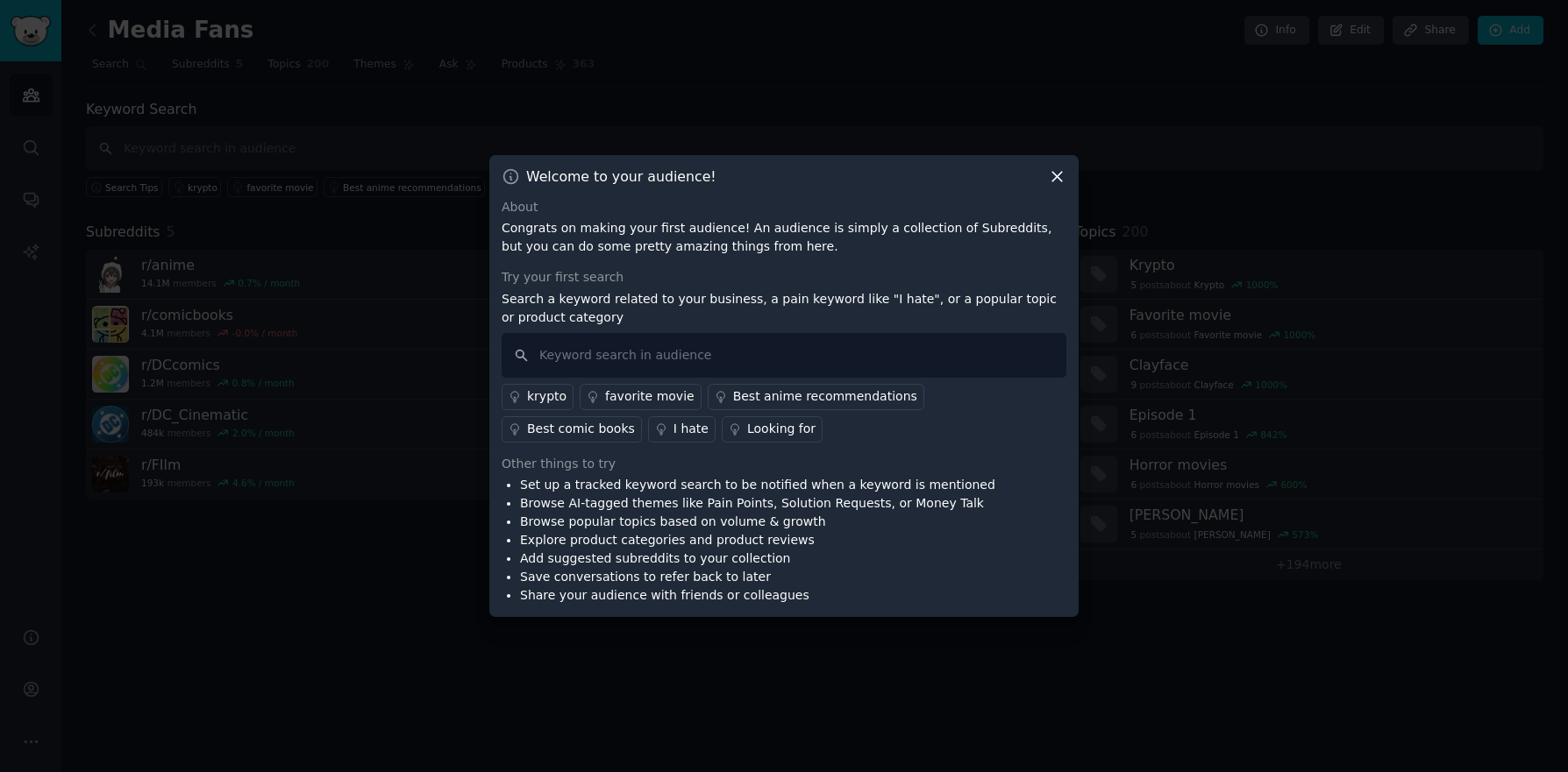
click at [1060, 175] on icon at bounding box center [1057, 176] width 10 height 10
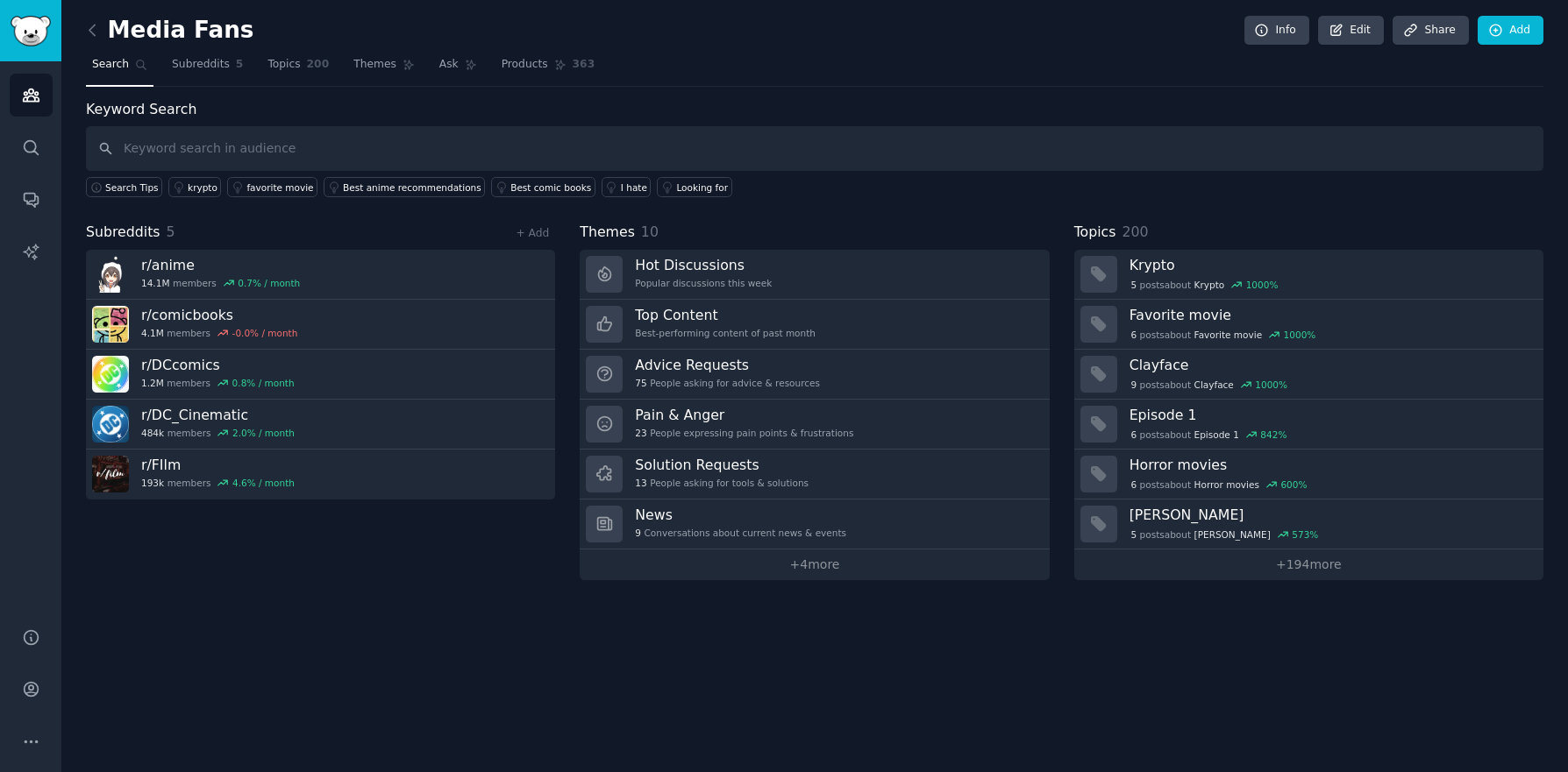
click at [1115, 87] on div "Media Fans Info Edit Share Add Search Subreddits 5 Topics 200 Themes Ask Produc…" at bounding box center [814, 303] width 1458 height 556
click at [33, 251] on icon "Sidebar" at bounding box center [30, 251] width 15 height 15
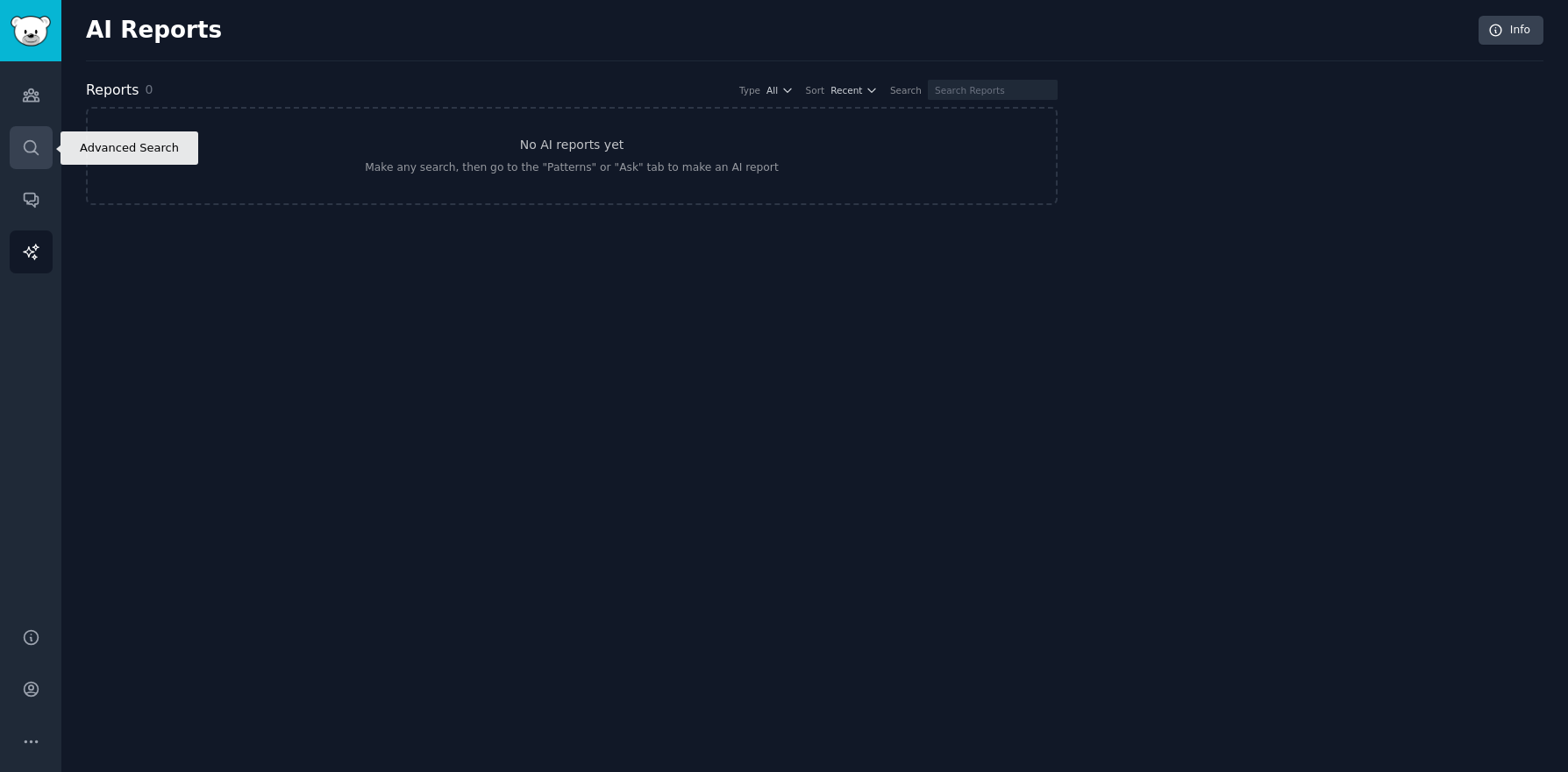
click at [28, 139] on icon "Sidebar" at bounding box center [31, 148] width 19 height 19
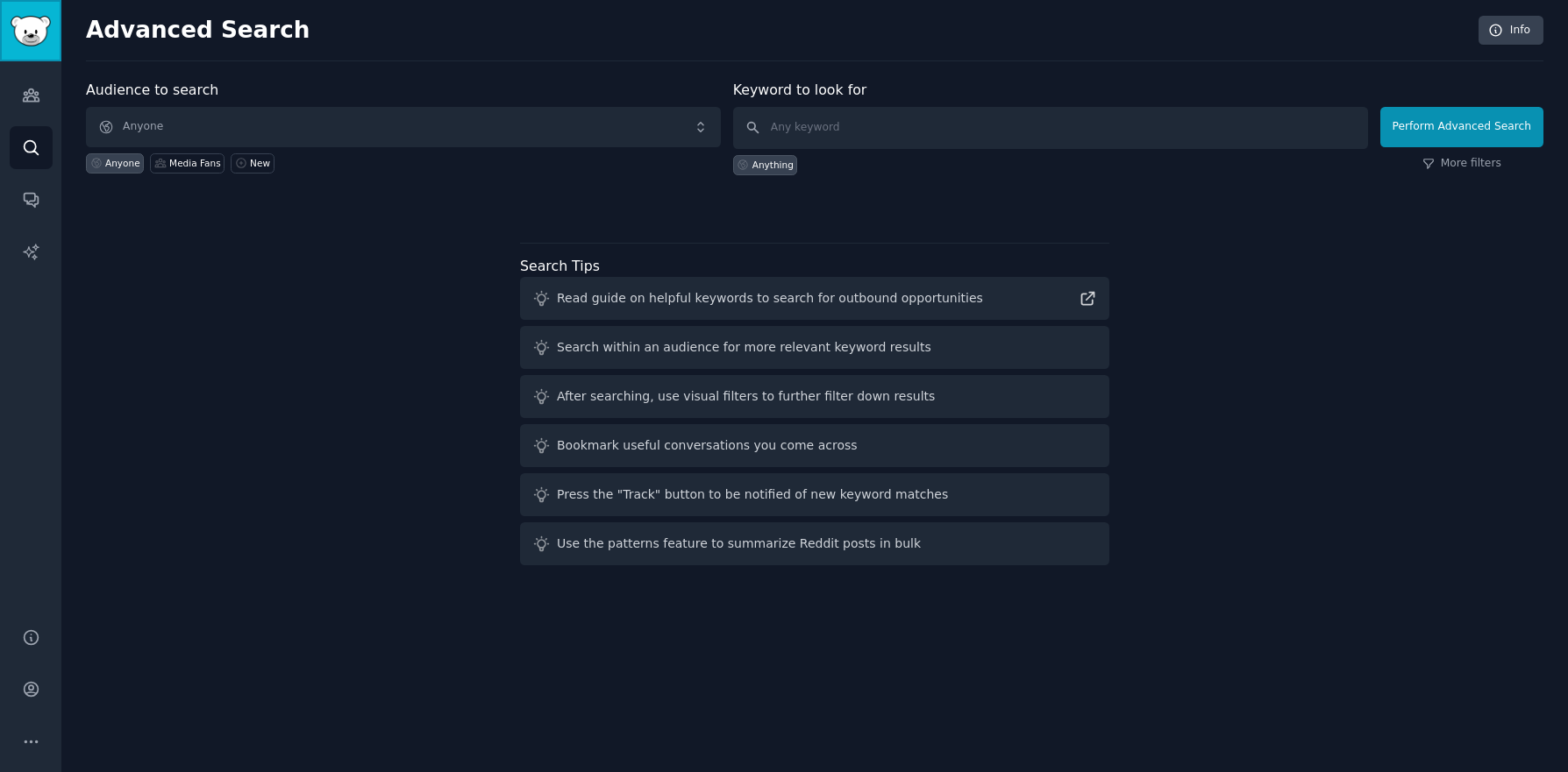
click at [37, 26] on img "Sidebar" at bounding box center [30, 31] width 40 height 30
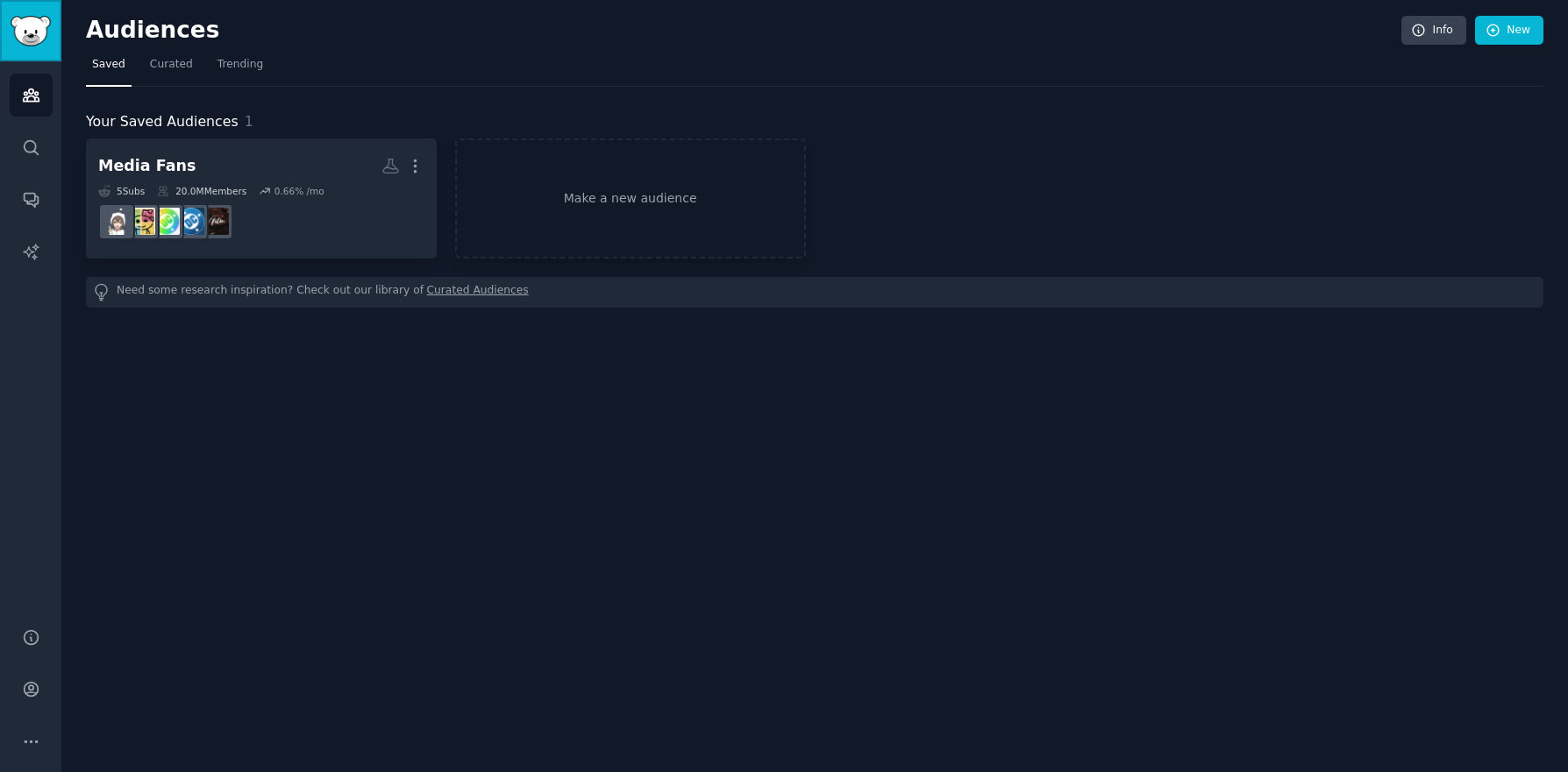
click at [37, 26] on img "Sidebar" at bounding box center [30, 31] width 40 height 30
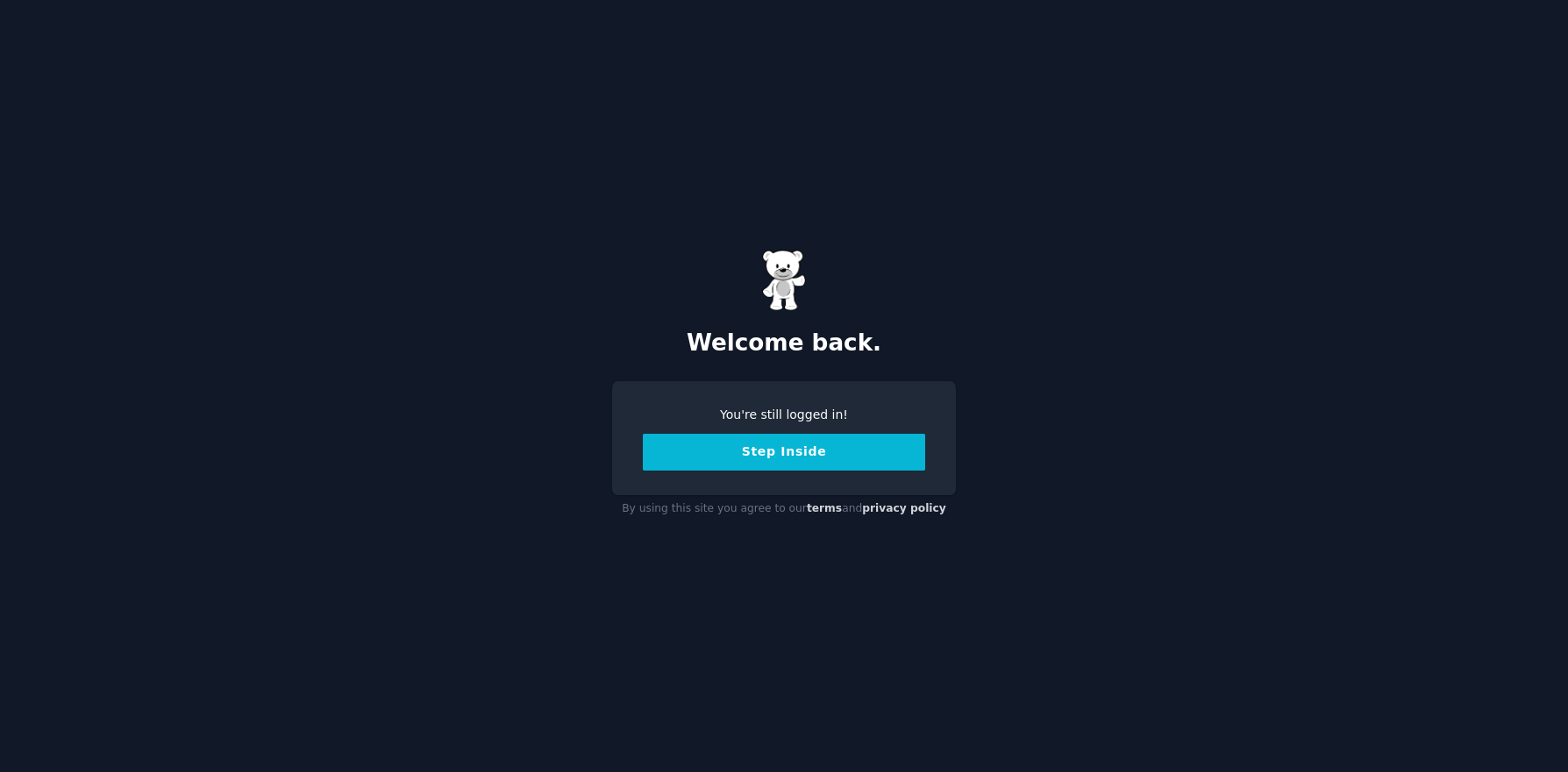
click at [755, 467] on button "Step Inside" at bounding box center [783, 451] width 282 height 37
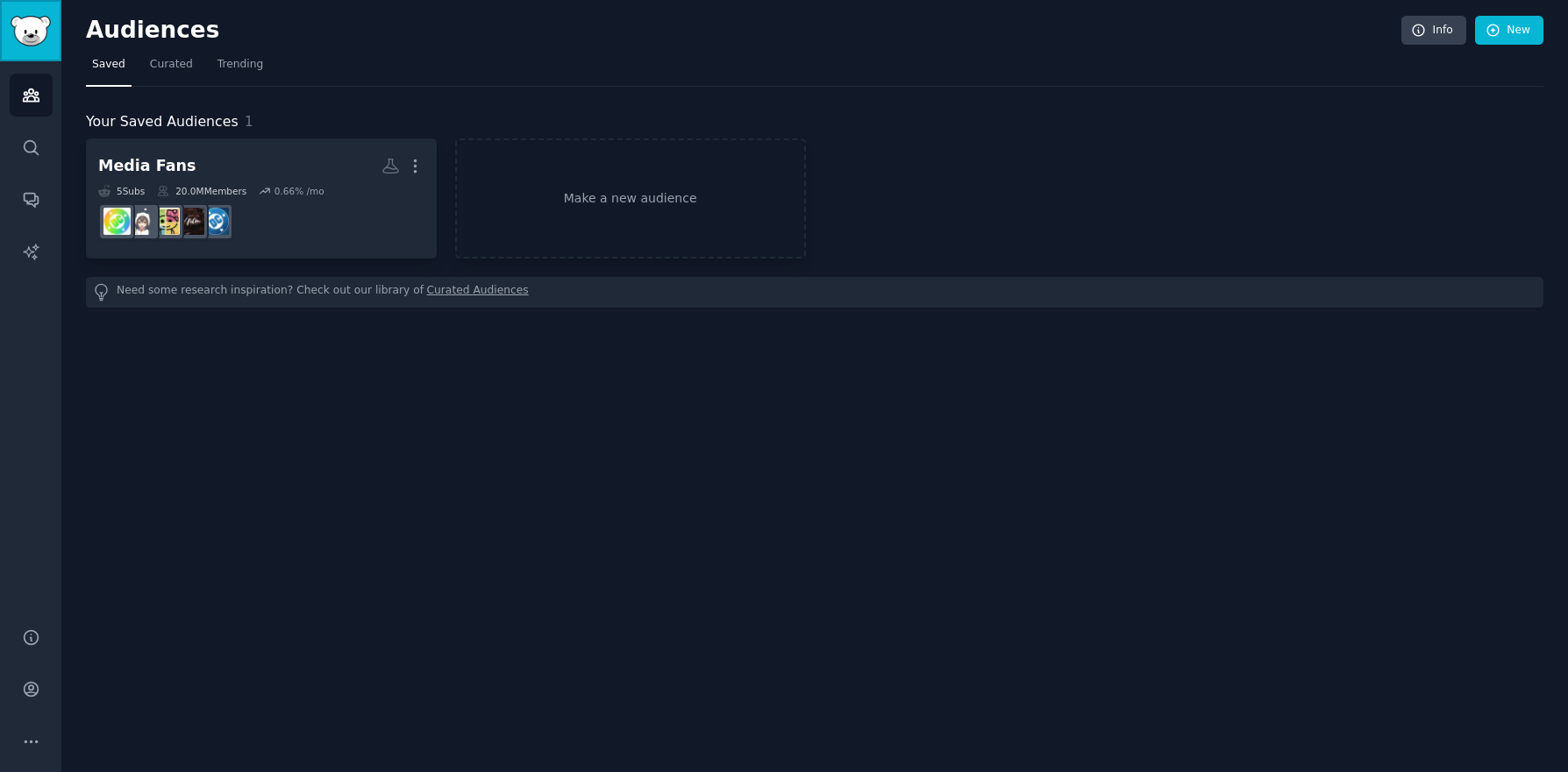
click at [29, 30] on img "Sidebar" at bounding box center [30, 31] width 40 height 30
click at [225, 57] on span "Trending" at bounding box center [240, 65] width 45 height 16
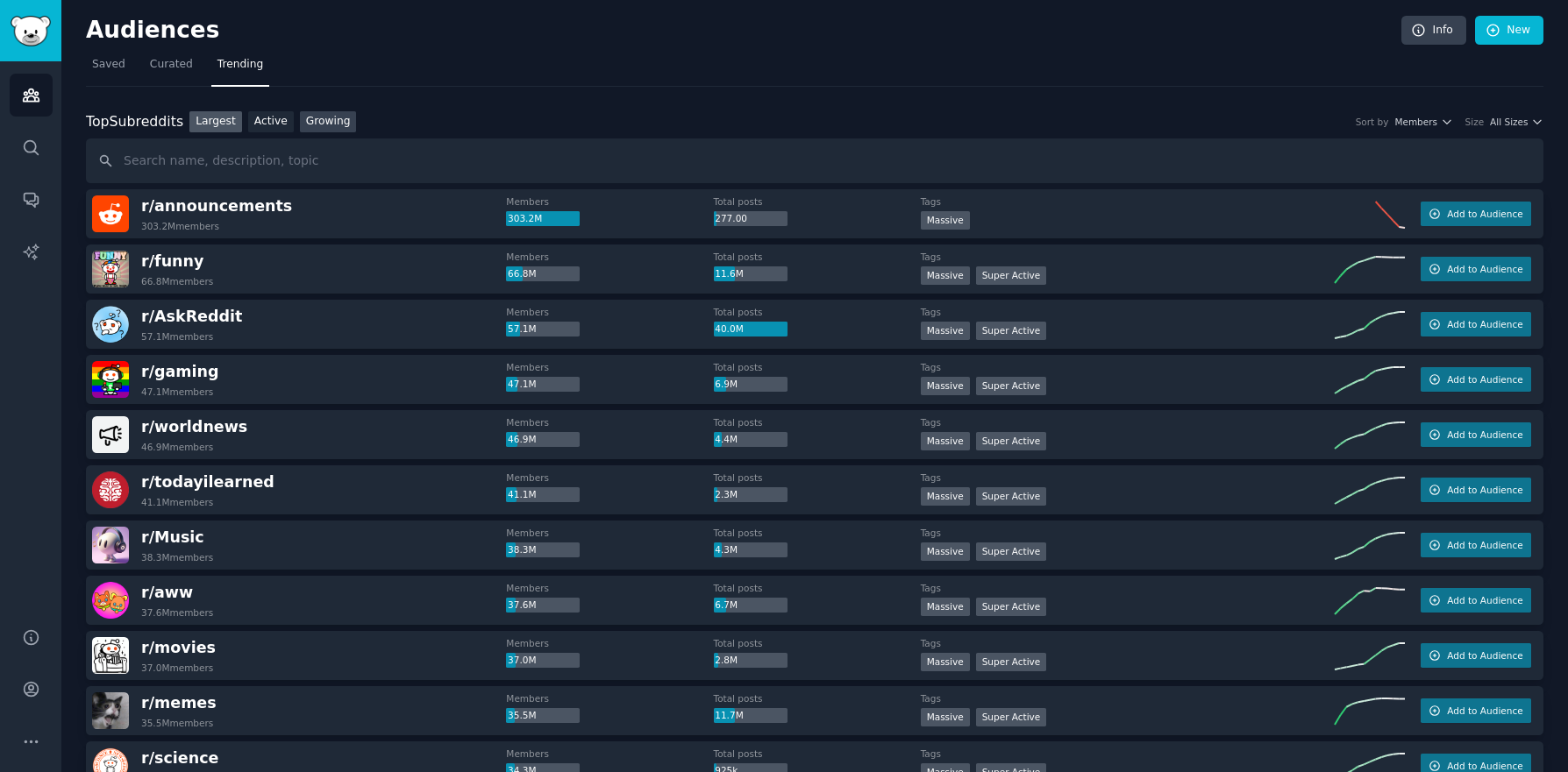
click at [328, 114] on link "Growing" at bounding box center [329, 122] width 57 height 22
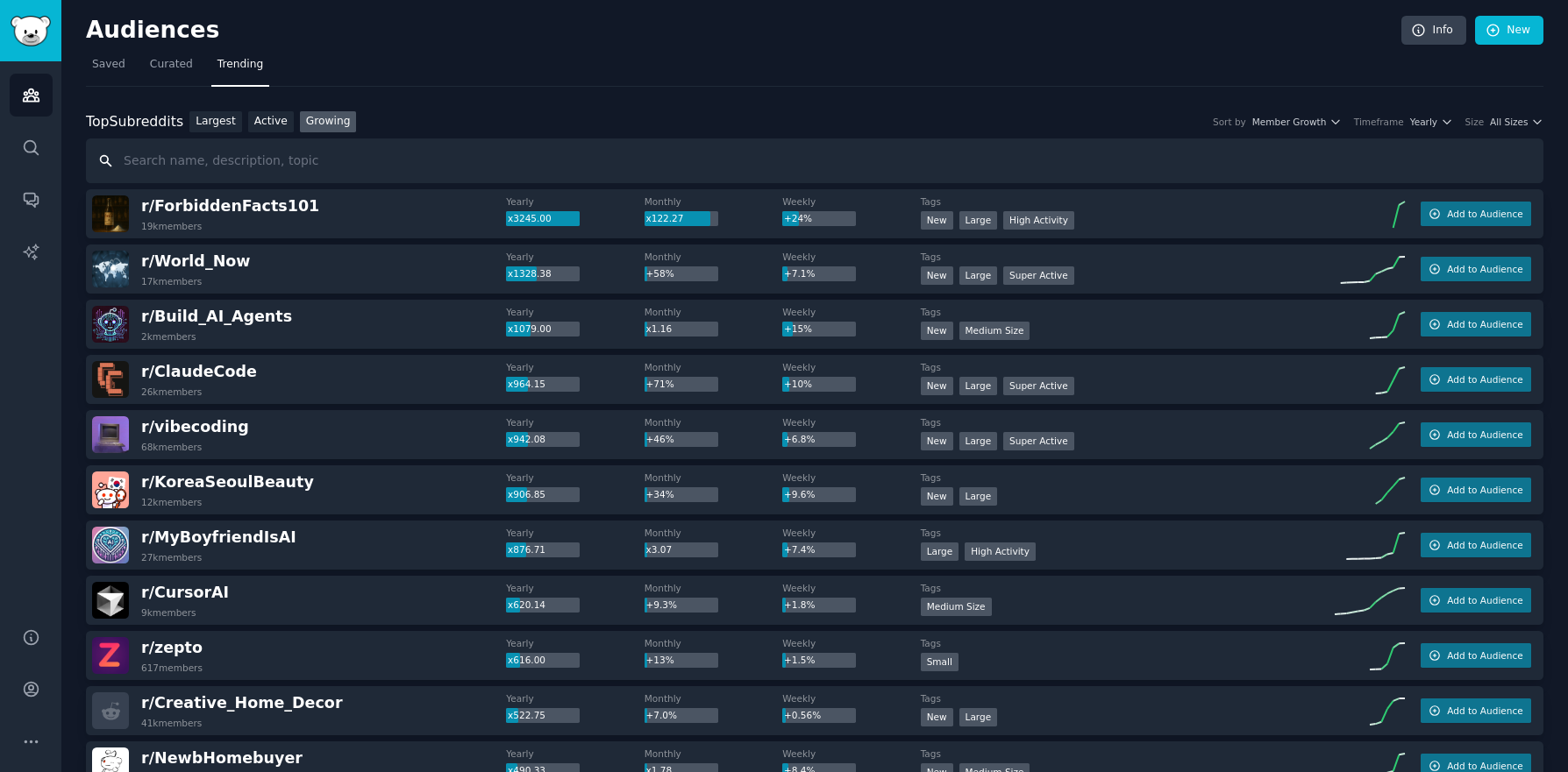
click at [804, 169] on input "text" at bounding box center [814, 161] width 1458 height 45
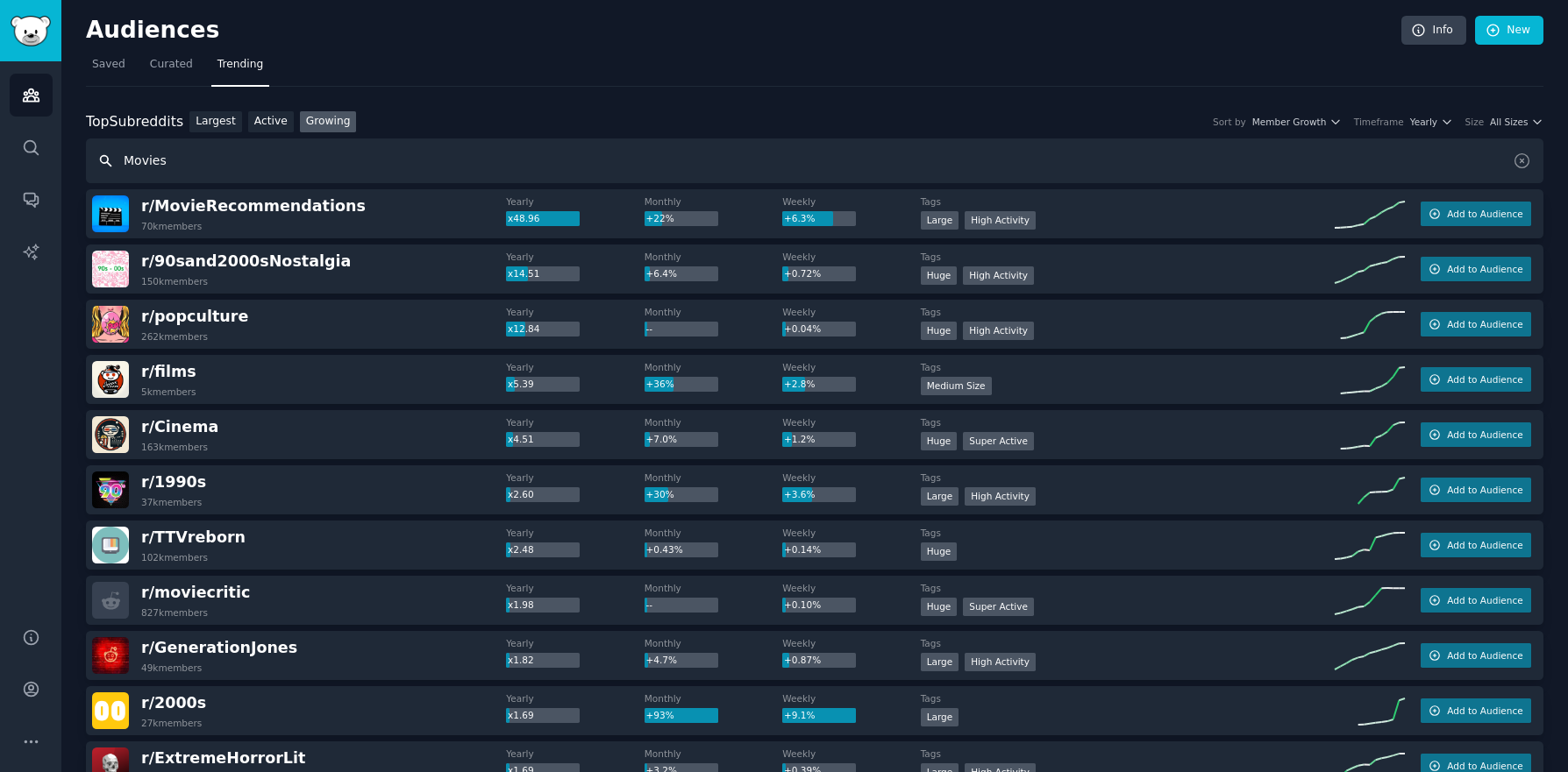
drag, startPoint x: 173, startPoint y: 166, endPoint x: 120, endPoint y: 158, distance: 53.6
click at [120, 158] on input "Movies" at bounding box center [814, 161] width 1458 height 45
type input "Intellectual property"
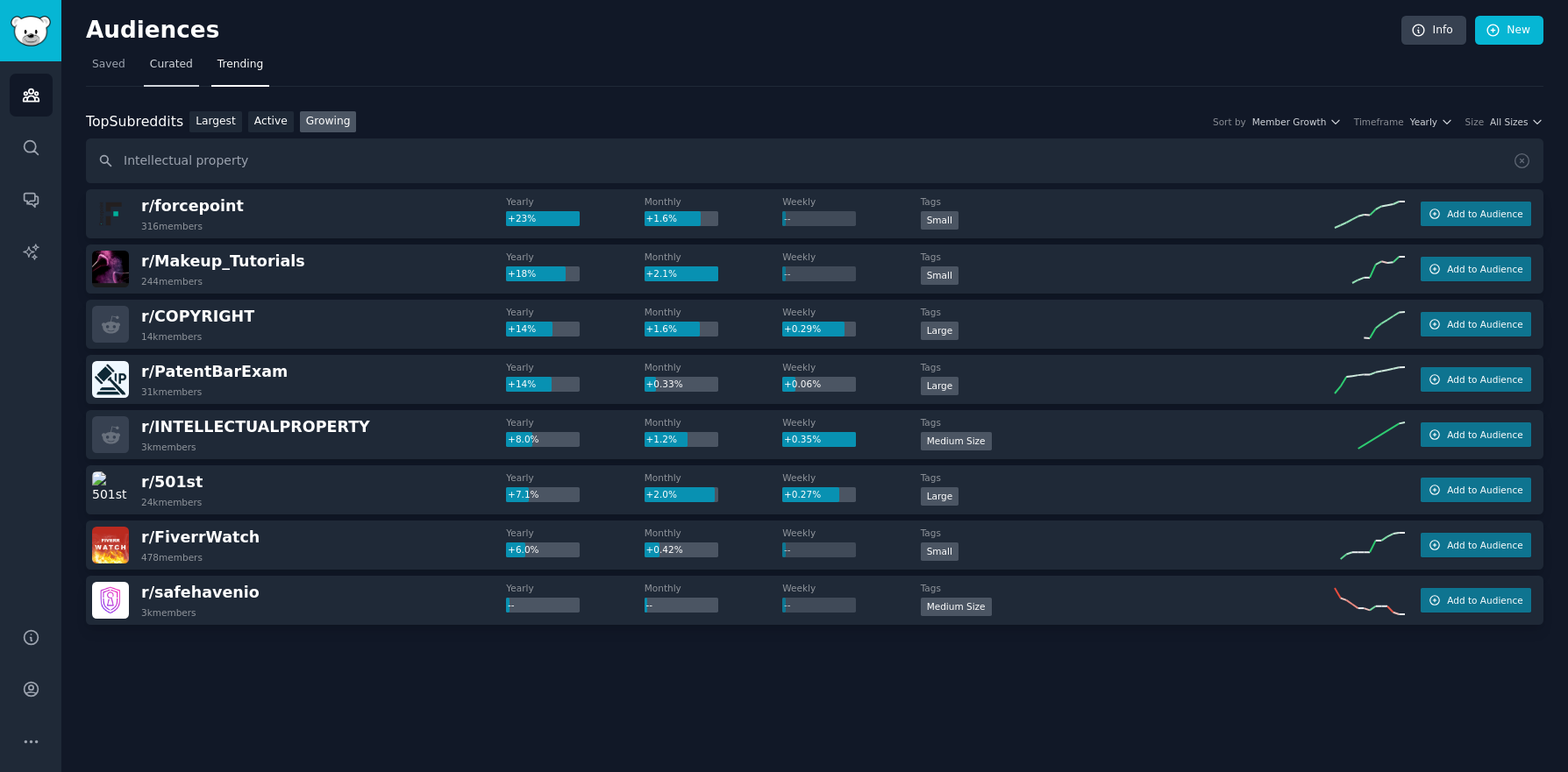
click at [154, 68] on span "Curated" at bounding box center [171, 65] width 43 height 16
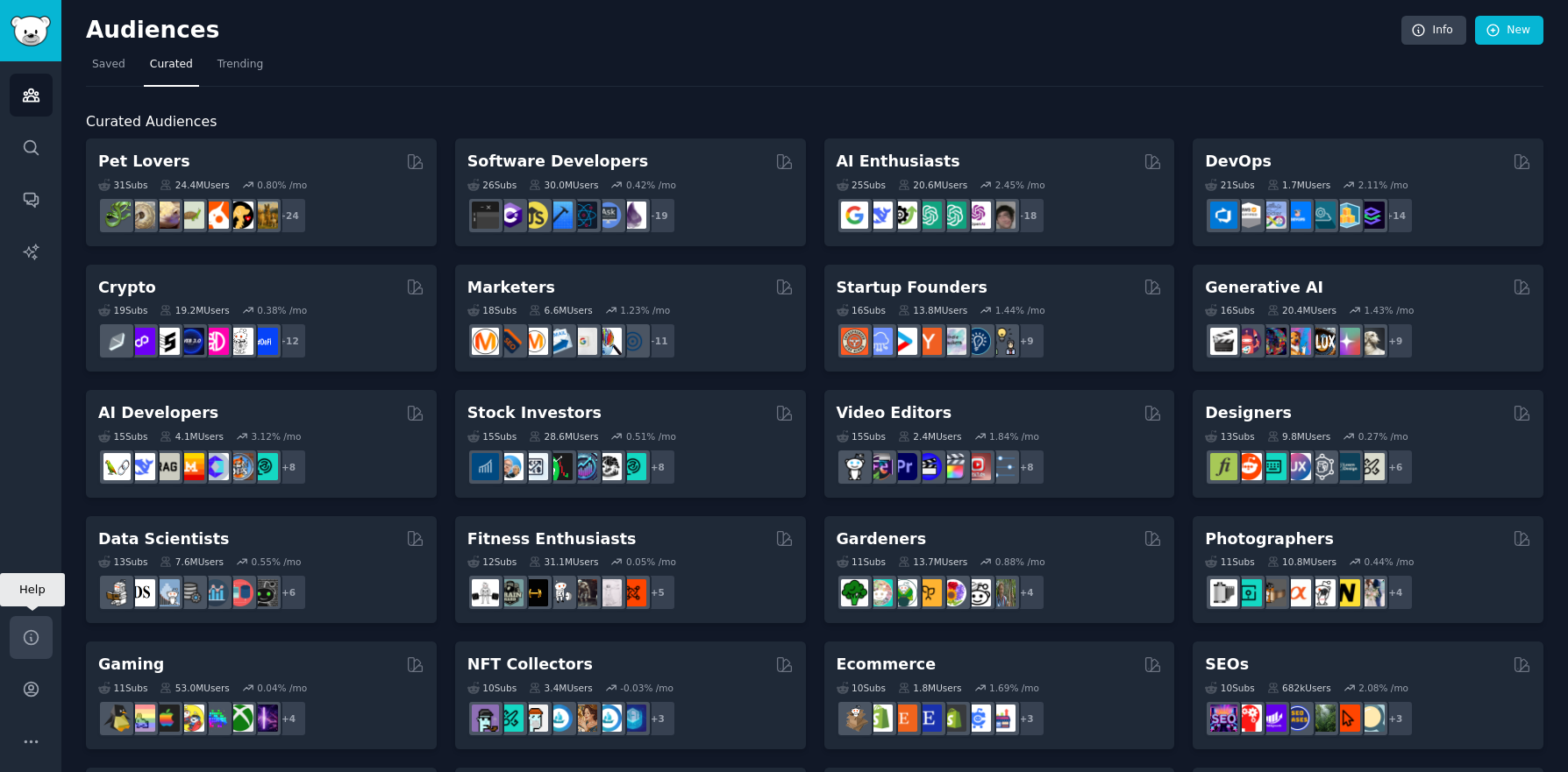
click at [25, 632] on icon "Sidebar" at bounding box center [31, 638] width 19 height 19
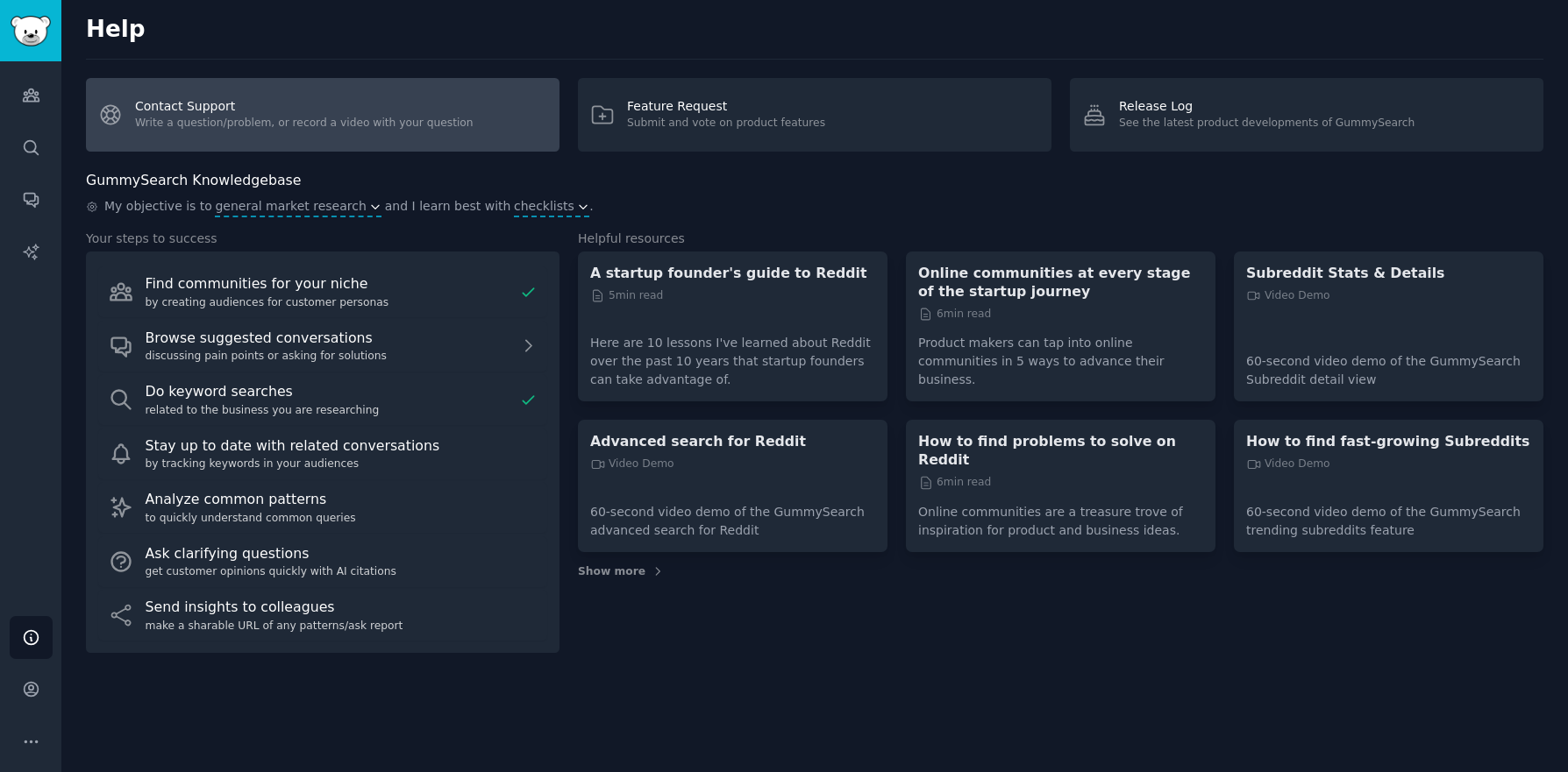
click at [358, 104] on link "Contact Support Write a question/problem, or record a video with your question" at bounding box center [323, 115] width 474 height 74
